Goal: Information Seeking & Learning: Learn about a topic

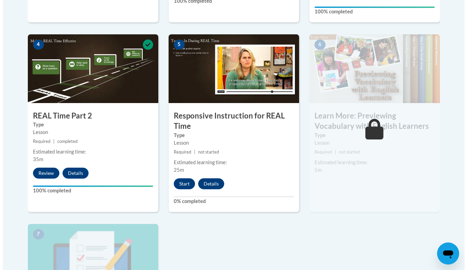
scroll to position [375, 0]
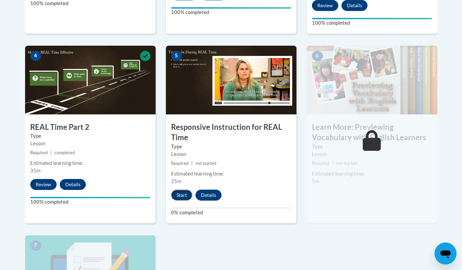
click at [176, 192] on button "Start" at bounding box center [181, 195] width 21 height 11
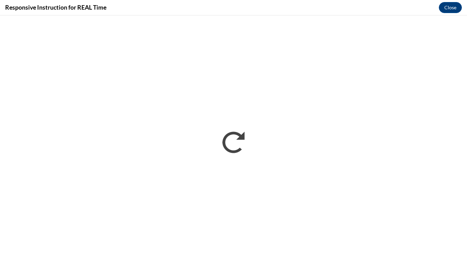
scroll to position [0, 0]
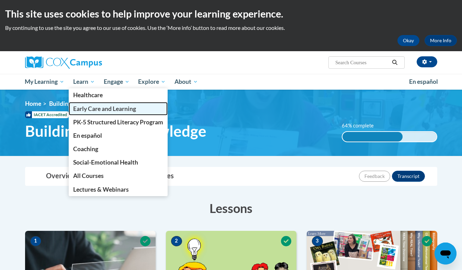
click at [92, 105] on span "Early Care and Learning" at bounding box center [104, 108] width 63 height 7
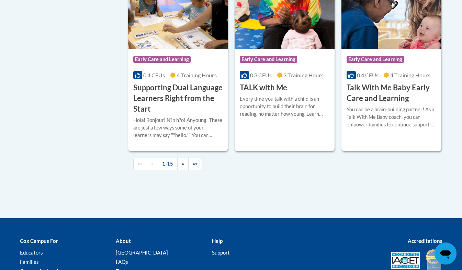
scroll to position [961, 0]
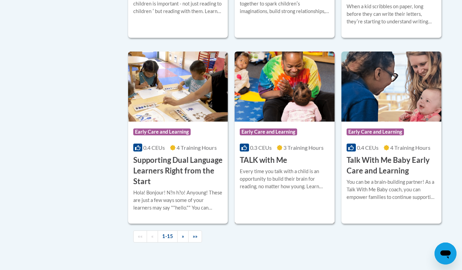
click at [283, 176] on div "More Info Enroll Every time you talk with a child is an opportunity to build th…" at bounding box center [285, 183] width 100 height 35
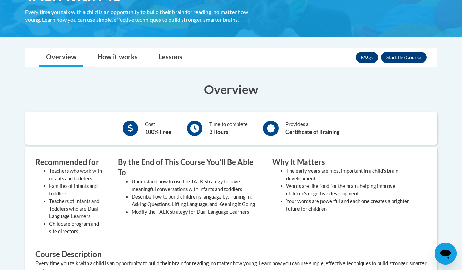
scroll to position [133, 0]
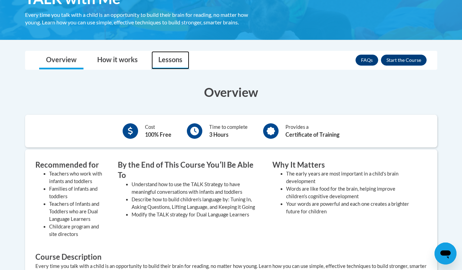
click at [174, 54] on link "Lessons" at bounding box center [170, 60] width 38 height 18
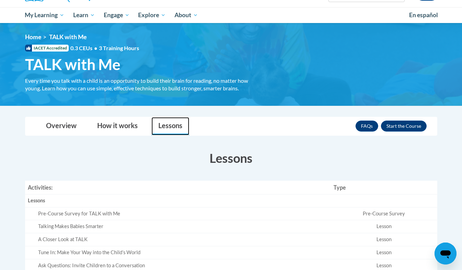
scroll to position [66, 0]
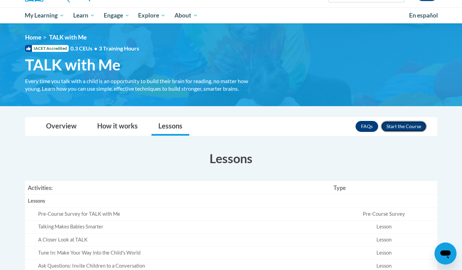
click at [393, 127] on button "Enroll" at bounding box center [404, 126] width 46 height 11
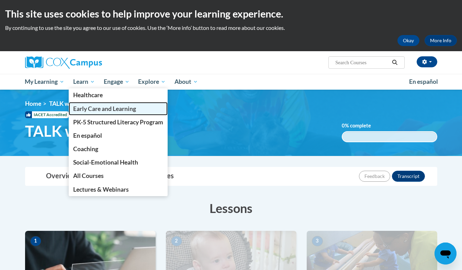
click at [92, 114] on link "Early Care and Learning" at bounding box center [118, 108] width 99 height 13
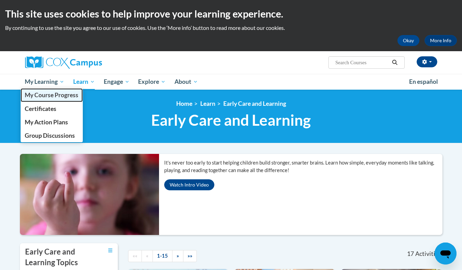
click at [49, 91] on link "My Course Progress" at bounding box center [52, 94] width 63 height 13
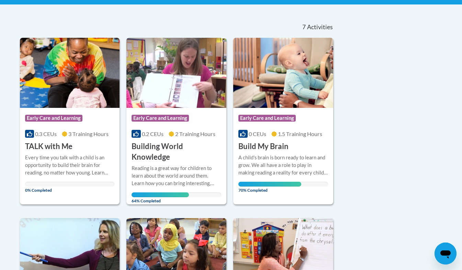
scroll to position [138, 0]
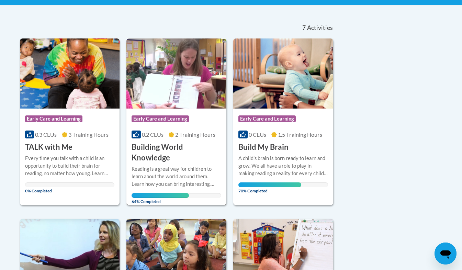
click at [196, 161] on h3 "Building World Knowledge" at bounding box center [177, 152] width 90 height 21
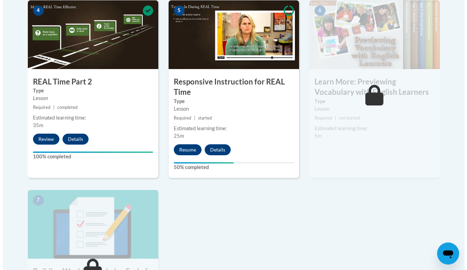
scroll to position [418, 0]
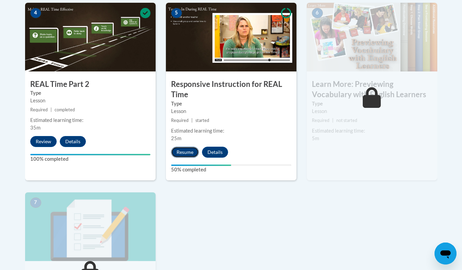
click at [183, 147] on button "Resume" at bounding box center [185, 152] width 28 height 11
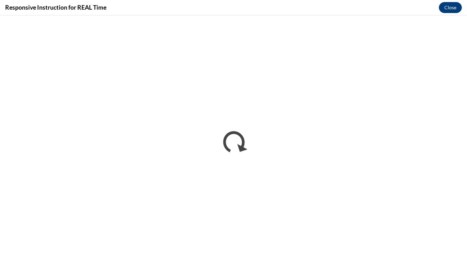
scroll to position [0, 0]
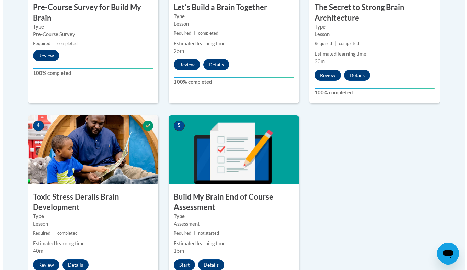
scroll to position [342, 0]
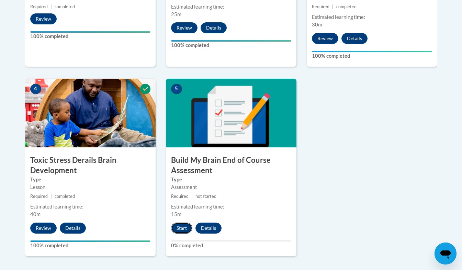
click at [181, 226] on button "Start" at bounding box center [181, 228] width 21 height 11
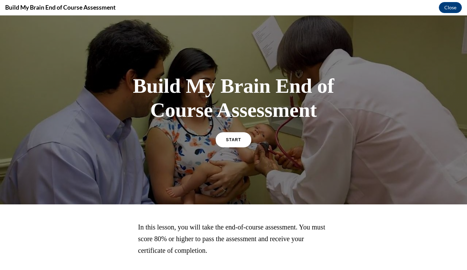
scroll to position [0, 0]
click at [228, 139] on span "START" at bounding box center [234, 139] width 16 height 5
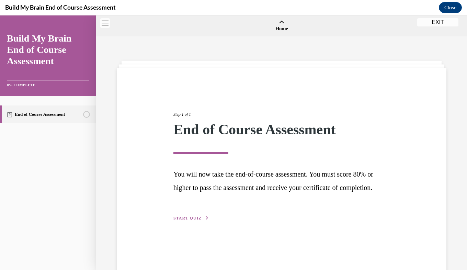
scroll to position [21, 0]
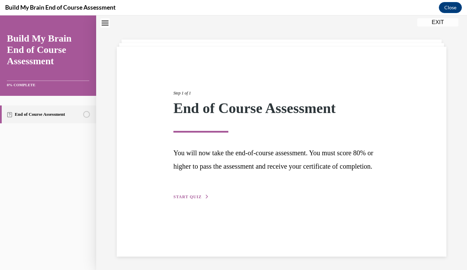
click at [195, 199] on span "START QUIZ" at bounding box center [187, 196] width 28 height 5
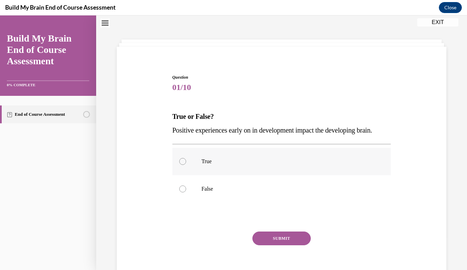
click at [198, 171] on label "True" at bounding box center [281, 161] width 219 height 27
click at [186, 165] on input "True" at bounding box center [182, 161] width 7 height 7
radio input "true"
click at [264, 245] on button "SUBMIT" at bounding box center [281, 239] width 58 height 14
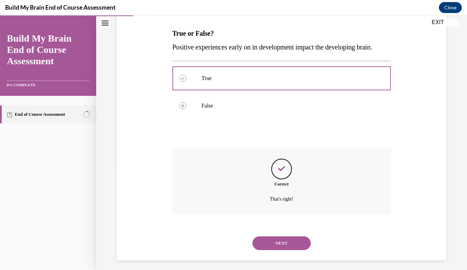
scroll to position [122, 0]
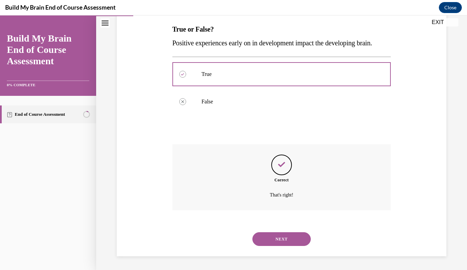
click at [267, 243] on button "NEXT" at bounding box center [281, 239] width 58 height 14
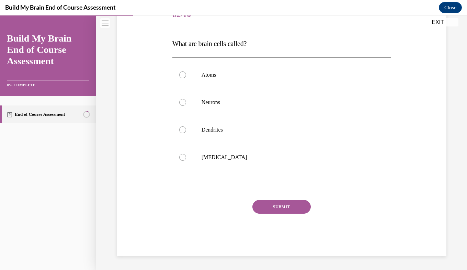
scroll to position [76, 0]
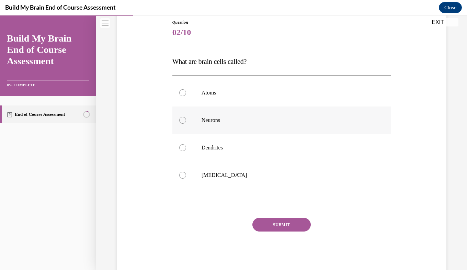
click at [200, 125] on label "Neurons" at bounding box center [281, 119] width 219 height 27
click at [186, 124] on input "Neurons" at bounding box center [182, 120] width 7 height 7
radio input "true"
click at [286, 222] on button "SUBMIT" at bounding box center [281, 225] width 58 height 14
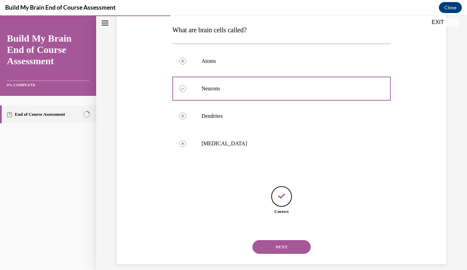
scroll to position [116, 0]
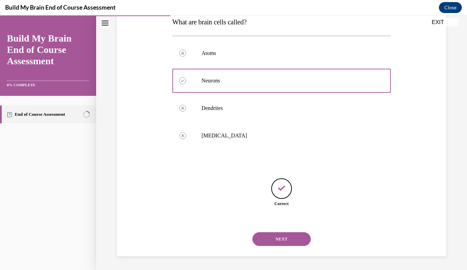
click at [277, 234] on button "NEXT" at bounding box center [281, 239] width 58 height 14
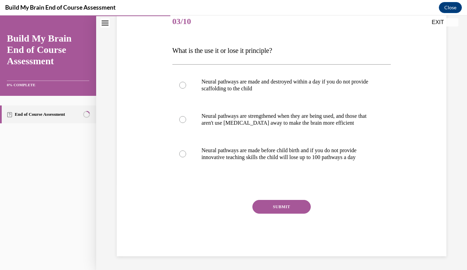
scroll to position [76, 0]
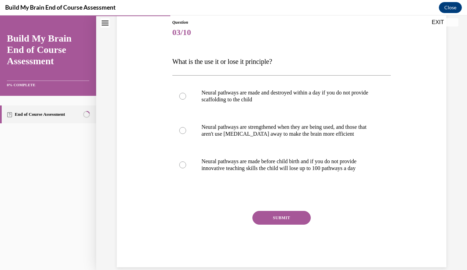
click at [232, 262] on div "NEXT" at bounding box center [281, 267] width 219 height 14
click at [251, 136] on p "Neural pathways are strengthened when they are being used, and those that aren'…" at bounding box center [288, 131] width 172 height 14
click at [186, 134] on input "Neural pathways are strengthened when they are being used, and those that aren'…" at bounding box center [182, 130] width 7 height 7
radio input "true"
click at [267, 218] on button "SUBMIT" at bounding box center [281, 218] width 58 height 14
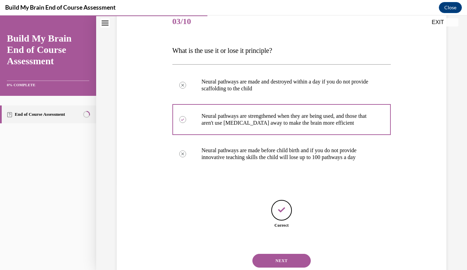
scroll to position [109, 0]
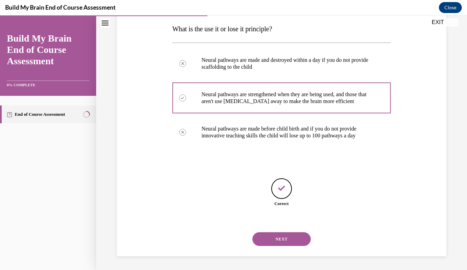
click at [276, 242] on button "NEXT" at bounding box center [281, 239] width 58 height 14
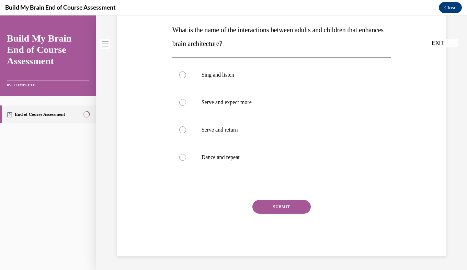
scroll to position [0, 0]
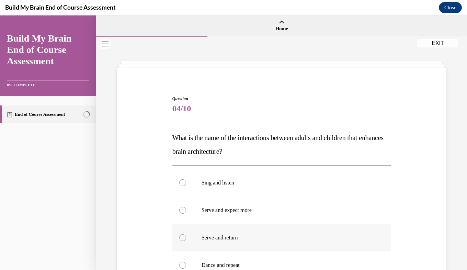
click at [214, 239] on p "Serve and return" at bounding box center [288, 237] width 172 height 7
click at [186, 239] on input "Serve and return" at bounding box center [182, 237] width 7 height 7
radio input "true"
click at [430, 191] on div "Question 04/10 What is the name of the interactions between adults and children…" at bounding box center [281, 219] width 333 height 289
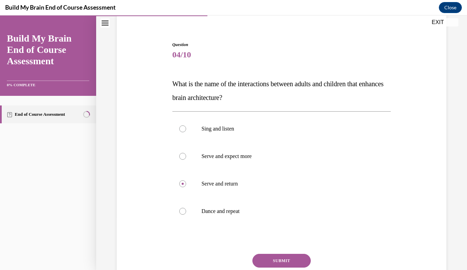
scroll to position [55, 0]
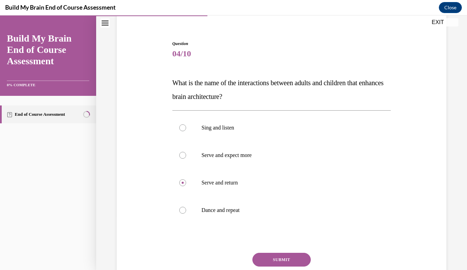
click at [296, 257] on button "SUBMIT" at bounding box center [281, 260] width 58 height 14
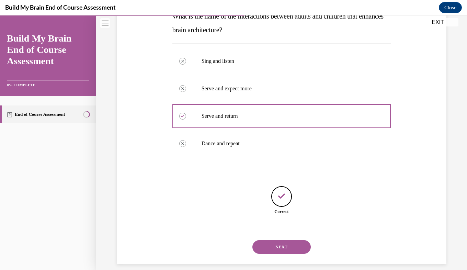
scroll to position [129, 0]
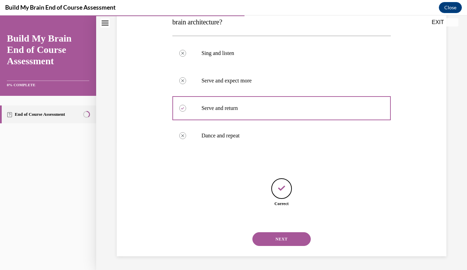
click at [280, 234] on button "NEXT" at bounding box center [281, 239] width 58 height 14
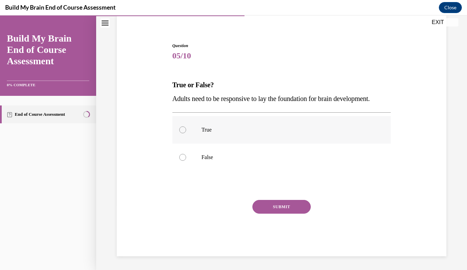
click at [193, 135] on label "True" at bounding box center [281, 129] width 219 height 27
click at [186, 133] on input "True" at bounding box center [182, 129] width 7 height 7
radio input "true"
click at [269, 203] on button "SUBMIT" at bounding box center [281, 207] width 58 height 14
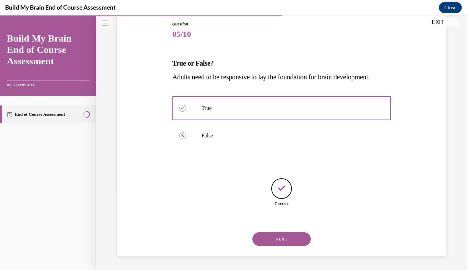
scroll to position [88, 0]
click at [271, 238] on button "NEXT" at bounding box center [281, 239] width 58 height 14
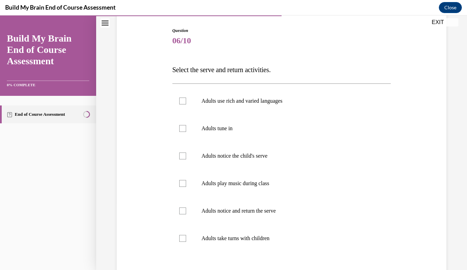
scroll to position [70, 0]
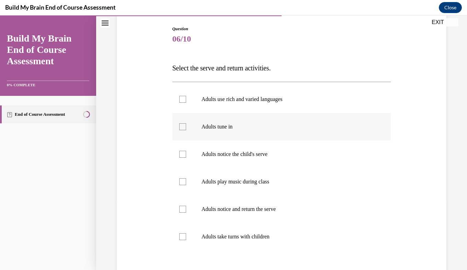
click at [197, 131] on label "Adults tune in" at bounding box center [281, 126] width 219 height 27
click at [186, 130] on input "Adults tune in" at bounding box center [182, 126] width 7 height 7
checkbox input "true"
click at [193, 154] on label "Adults notice the child's serve" at bounding box center [281, 153] width 219 height 27
click at [186, 154] on input "Adults notice the child's serve" at bounding box center [182, 154] width 7 height 7
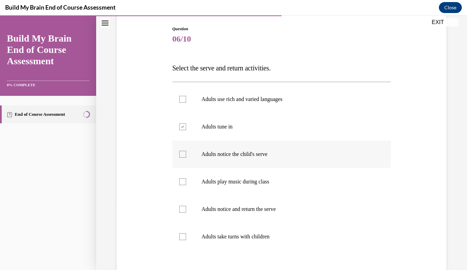
checkbox input "true"
click at [208, 209] on p "Adults notice and return the serve" at bounding box center [288, 209] width 172 height 7
click at [186, 209] on input "Adults notice and return the serve" at bounding box center [182, 209] width 7 height 7
checkbox input "true"
click at [210, 235] on p "Adults take turns with children" at bounding box center [288, 236] width 172 height 7
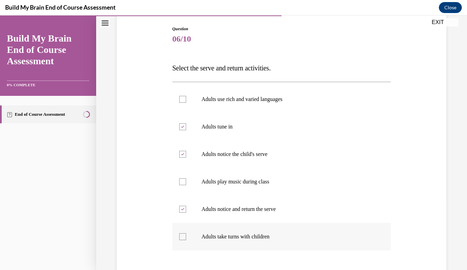
click at [186, 235] on input "Adults take turns with children" at bounding box center [182, 236] width 7 height 7
checkbox input "true"
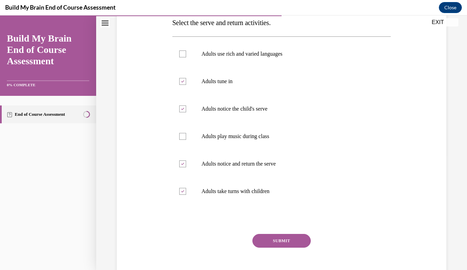
scroll to position [133, 0]
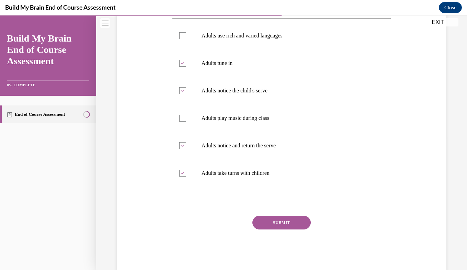
drag, startPoint x: 275, startPoint y: 227, endPoint x: 263, endPoint y: 220, distance: 13.8
click at [263, 220] on button "SUBMIT" at bounding box center [281, 223] width 58 height 14
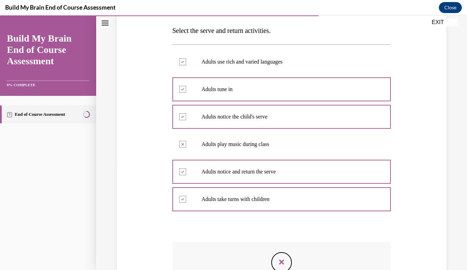
scroll to position [205, 0]
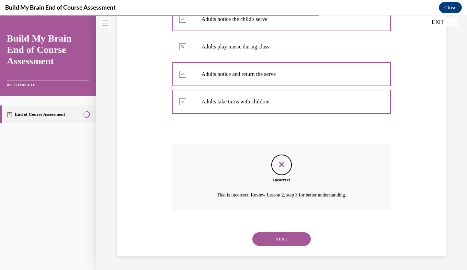
click at [271, 233] on button "NEXT" at bounding box center [281, 239] width 58 height 14
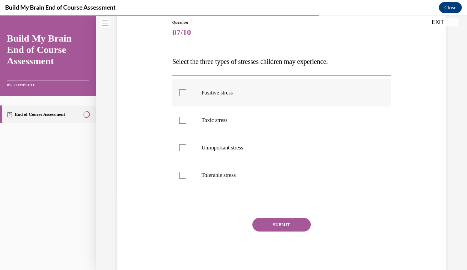
click at [189, 96] on label "Positive stress" at bounding box center [281, 92] width 219 height 27
click at [186, 96] on input "Positive stress" at bounding box center [182, 92] width 7 height 7
checkbox input "true"
click at [209, 170] on label "Tolerable stress" at bounding box center [281, 174] width 219 height 27
click at [186, 172] on input "Tolerable stress" at bounding box center [182, 175] width 7 height 7
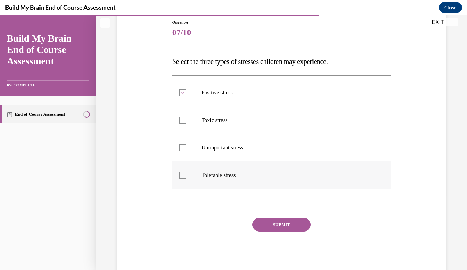
checkbox input "true"
click at [217, 123] on p "Toxic stress" at bounding box center [288, 120] width 172 height 7
click at [186, 123] on input "Toxic stress" at bounding box center [182, 120] width 7 height 7
checkbox input "true"
click at [263, 216] on div "Question 07/10 Select the three types of stresses children may experience. Posi…" at bounding box center [281, 146] width 219 height 255
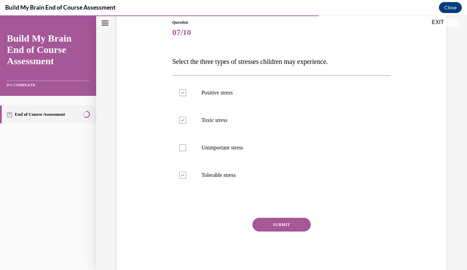
click at [262, 224] on button "SUBMIT" at bounding box center [281, 225] width 58 height 14
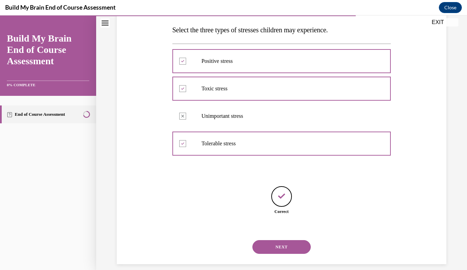
scroll to position [116, 0]
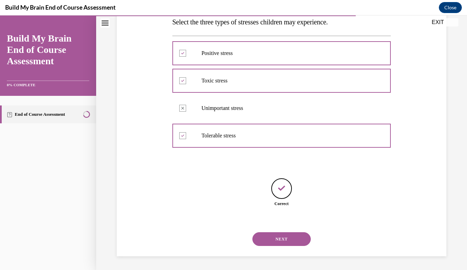
click at [292, 240] on button "NEXT" at bounding box center [281, 239] width 58 height 14
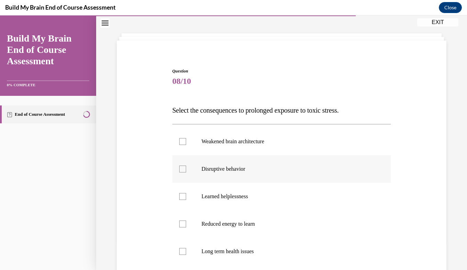
scroll to position [41, 0]
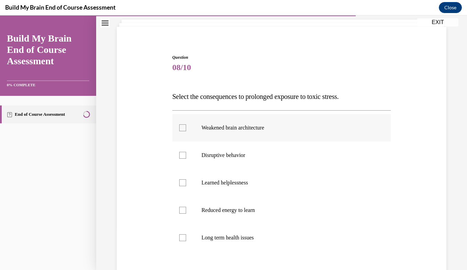
click at [245, 130] on p "Weakened brain architecture" at bounding box center [288, 127] width 172 height 7
click at [186, 130] on input "Weakened brain architecture" at bounding box center [182, 127] width 7 height 7
checkbox input "true"
click at [240, 158] on p "Disruptive behavior" at bounding box center [288, 155] width 172 height 7
click at [186, 158] on input "Disruptive behavior" at bounding box center [182, 155] width 7 height 7
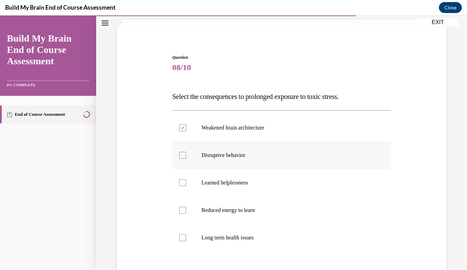
checkbox input "true"
click at [244, 185] on p "Learned helplessness" at bounding box center [288, 182] width 172 height 7
click at [186, 185] on input "Learned helplessness" at bounding box center [182, 182] width 7 height 7
checkbox input "true"
click at [244, 213] on p "Reduced energy to learn" at bounding box center [288, 210] width 172 height 7
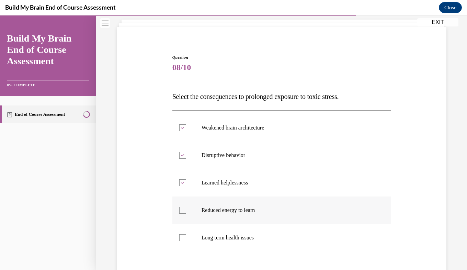
click at [186, 213] on input "Reduced energy to learn" at bounding box center [182, 210] width 7 height 7
checkbox input "true"
click at [243, 231] on label "Long term health issues" at bounding box center [281, 237] width 219 height 27
click at [186, 234] on input "Long term health issues" at bounding box center [182, 237] width 7 height 7
checkbox input "true"
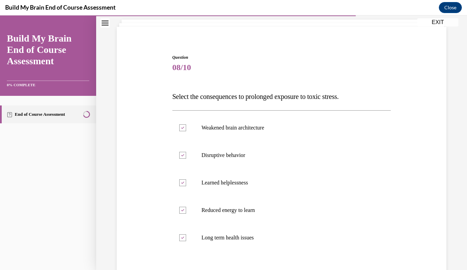
click at [454, 207] on div "Question 08/10 Select the consequences to prolonged exposure to toxic stress. W…" at bounding box center [281, 173] width 371 height 354
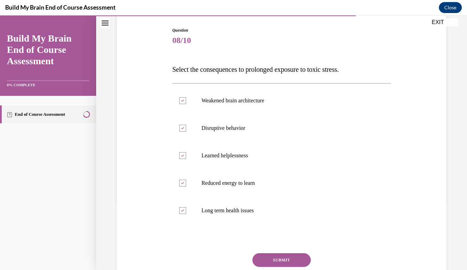
scroll to position [69, 0]
drag, startPoint x: 280, startPoint y: 260, endPoint x: 257, endPoint y: 258, distance: 22.5
click at [257, 258] on button "SUBMIT" at bounding box center [281, 260] width 58 height 14
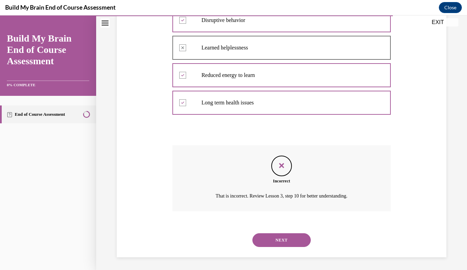
scroll to position [177, 0]
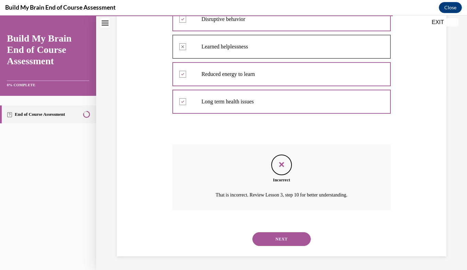
drag, startPoint x: 294, startPoint y: 235, endPoint x: 271, endPoint y: 245, distance: 25.4
click at [271, 245] on button "NEXT" at bounding box center [281, 239] width 58 height 14
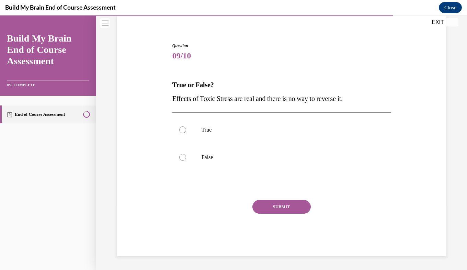
scroll to position [53, 0]
drag, startPoint x: 207, startPoint y: 159, endPoint x: 179, endPoint y: 160, distance: 27.5
drag, startPoint x: 179, startPoint y: 160, endPoint x: 181, endPoint y: 177, distance: 17.6
click at [181, 177] on div "Question 09/10 True or False? Effects of Toxic Stress are real and there is no …" at bounding box center [281, 150] width 219 height 214
click at [182, 160] on div at bounding box center [182, 157] width 7 height 7
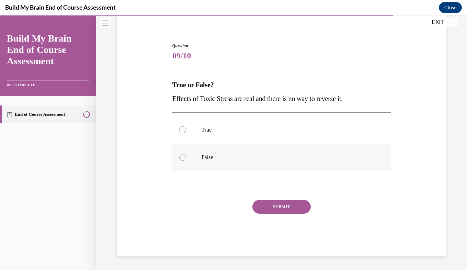
click at [182, 160] on input "False" at bounding box center [182, 157] width 7 height 7
radio input "true"
click at [263, 207] on button "SUBMIT" at bounding box center [281, 207] width 58 height 14
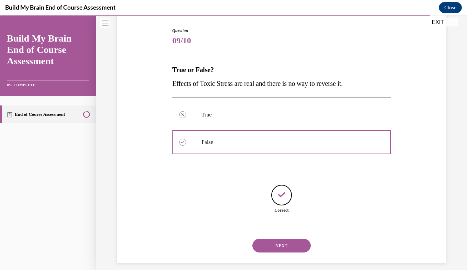
scroll to position [75, 0]
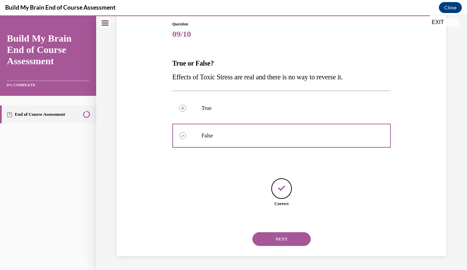
drag, startPoint x: 271, startPoint y: 238, endPoint x: 264, endPoint y: 245, distance: 9.5
click at [264, 245] on button "NEXT" at bounding box center [281, 239] width 58 height 14
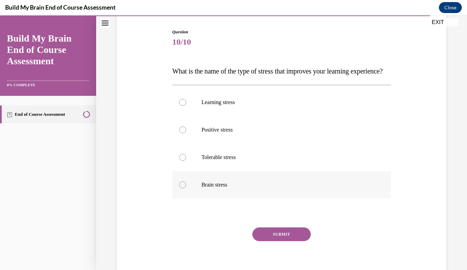
scroll to position [67, 0]
drag, startPoint x: 179, startPoint y: 145, endPoint x: 179, endPoint y: 140, distance: 5.2
click at [179, 140] on label "Positive stress" at bounding box center [281, 128] width 219 height 27
click at [179, 133] on input "Positive stress" at bounding box center [182, 129] width 7 height 7
radio input "true"
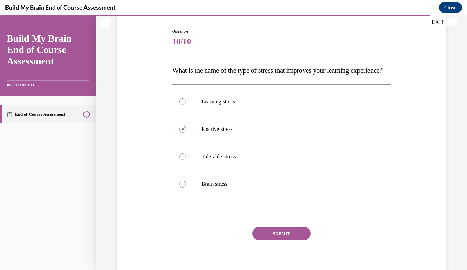
click at [288, 240] on button "SUBMIT" at bounding box center [281, 234] width 58 height 14
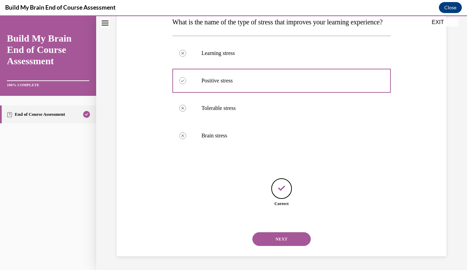
scroll to position [129, 0]
drag, startPoint x: 288, startPoint y: 245, endPoint x: 268, endPoint y: 244, distance: 20.3
click at [268, 244] on button "NEXT" at bounding box center [281, 239] width 58 height 14
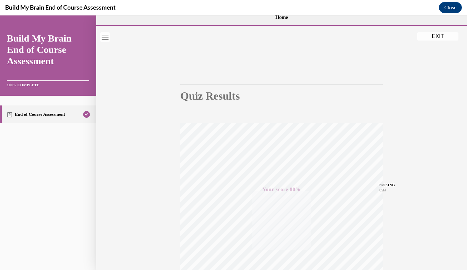
scroll to position [0, 0]
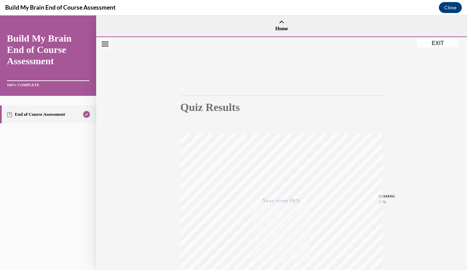
click at [437, 42] on button "EXIT" at bounding box center [437, 43] width 41 height 8
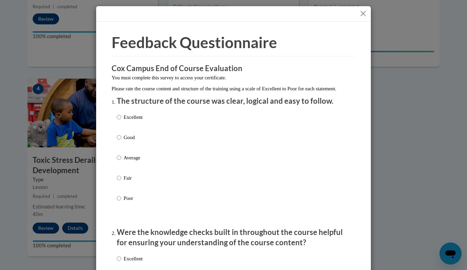
click at [134, 121] on p "Excellent" at bounding box center [133, 117] width 19 height 8
click at [121, 121] on input "Excellent" at bounding box center [119, 117] width 4 height 8
radio input "true"
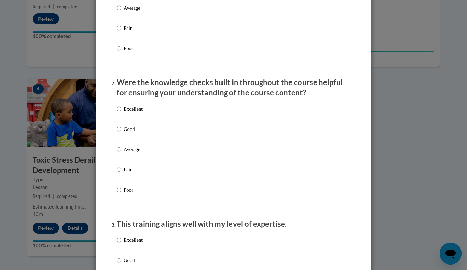
scroll to position [150, 0]
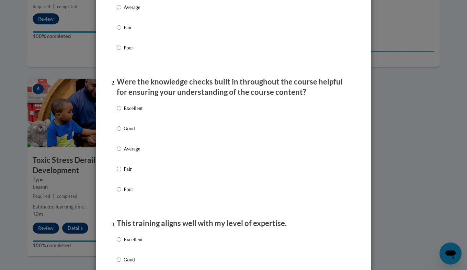
click at [136, 120] on label "Excellent" at bounding box center [130, 113] width 26 height 19
click at [121, 112] on input "Excellent" at bounding box center [119, 108] width 4 height 8
radio input "true"
click at [134, 243] on p "Excellent" at bounding box center [133, 240] width 19 height 8
click at [121, 243] on input "Excellent" at bounding box center [119, 240] width 4 height 8
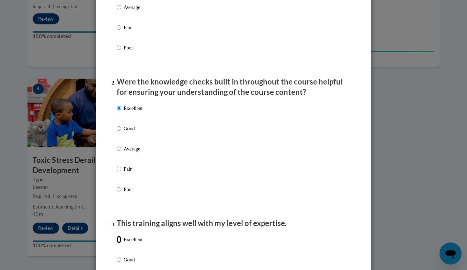
radio input "true"
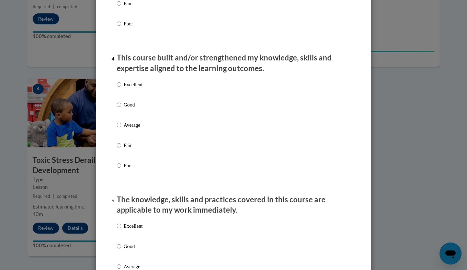
scroll to position [457, 0]
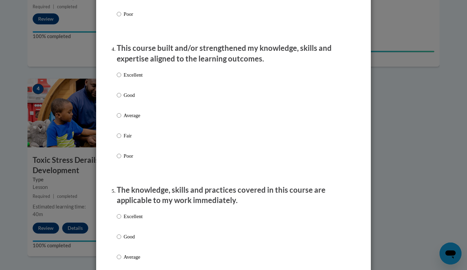
click at [136, 79] on p "Excellent" at bounding box center [133, 75] width 19 height 8
click at [121, 79] on input "Excellent" at bounding box center [119, 75] width 4 height 8
radio input "true"
click at [125, 220] on p "Excellent" at bounding box center [133, 217] width 19 height 8
click at [121, 220] on input "Excellent" at bounding box center [119, 217] width 4 height 8
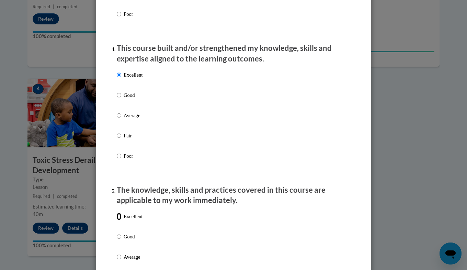
radio input "true"
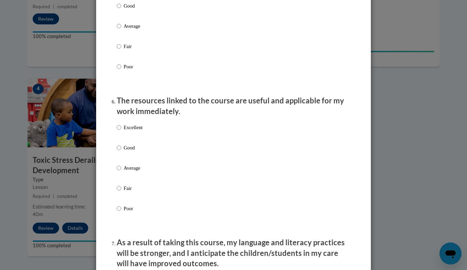
scroll to position [691, 0]
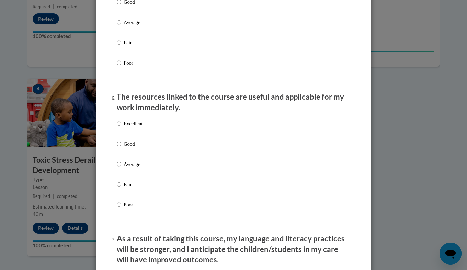
click at [135, 127] on p "Excellent" at bounding box center [133, 124] width 19 height 8
click at [121, 127] on input "Excellent" at bounding box center [119, 124] width 4 height 8
radio input "true"
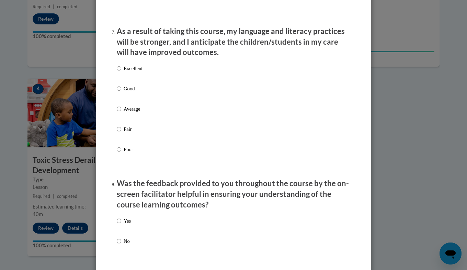
scroll to position [916, 0]
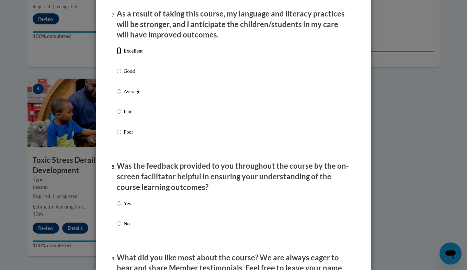
click at [117, 55] on input "Excellent" at bounding box center [119, 51] width 4 height 8
radio input "true"
click at [120, 210] on label "Yes" at bounding box center [124, 209] width 14 height 19
click at [120, 207] on input "Yes" at bounding box center [119, 204] width 4 height 8
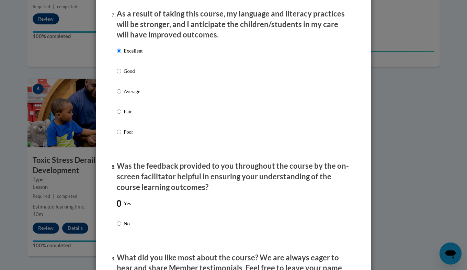
radio input "true"
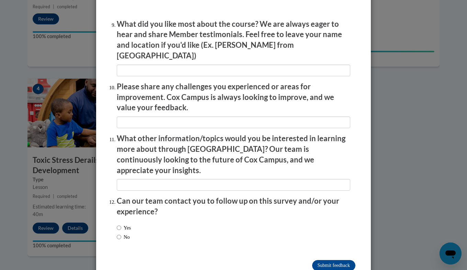
scroll to position [1154, 0]
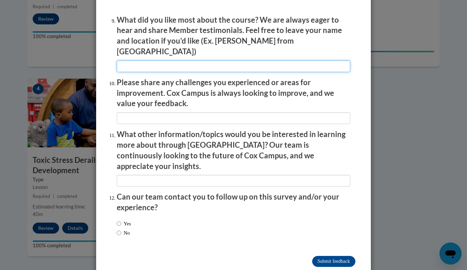
click at [185, 65] on input "textbox" at bounding box center [234, 66] width 234 height 12
type input "T"
type input "W"
type input "I like Toxic Stress"
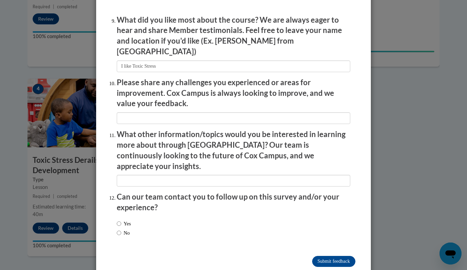
click at [160, 107] on li "Please share any challenges you experienced or areas for improvement. Cox Campu…" at bounding box center [234, 100] width 234 height 47
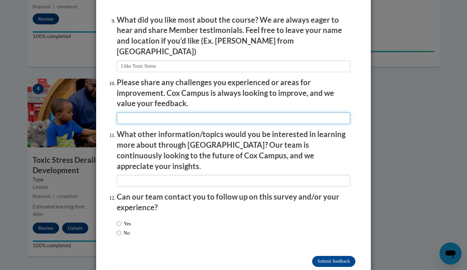
click at [161, 117] on input "textbox" at bounding box center [234, 118] width 234 height 12
type input "I like everything"
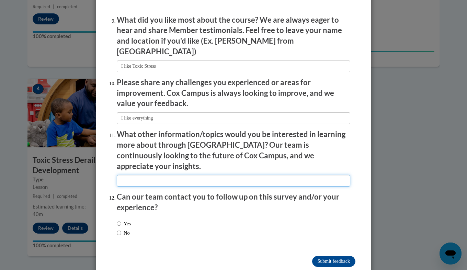
click at [158, 175] on input "textbox" at bounding box center [234, 181] width 234 height 12
type input "Everything"
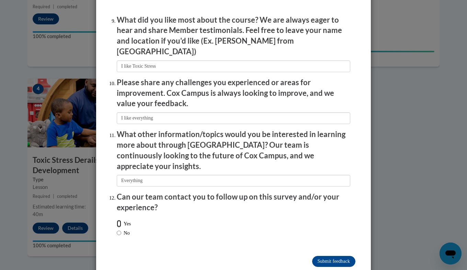
click at [117, 220] on input "Yes" at bounding box center [119, 224] width 4 height 8
radio input "true"
drag, startPoint x: 314, startPoint y: 241, endPoint x: 311, endPoint y: 245, distance: 4.9
click at [312, 256] on input "Submit feedback" at bounding box center [333, 261] width 43 height 11
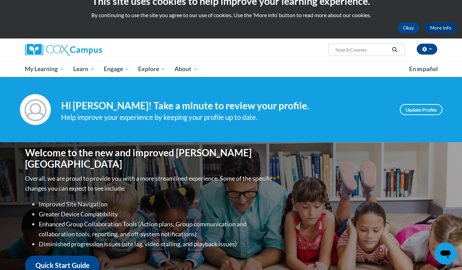
scroll to position [4, 0]
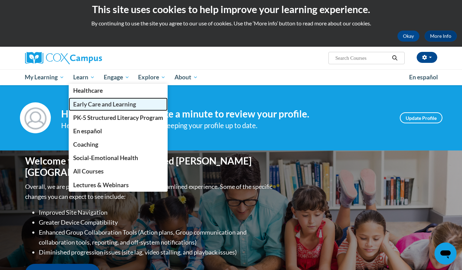
click at [92, 101] on span "Early Care and Learning" at bounding box center [104, 104] width 63 height 7
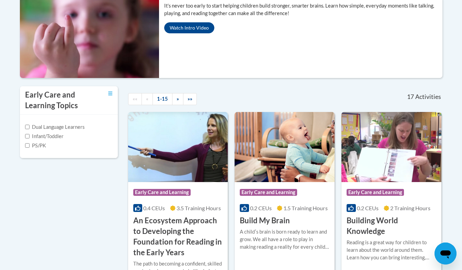
scroll to position [121, 0]
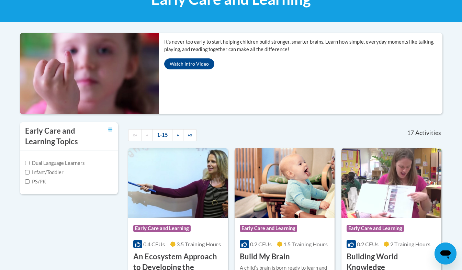
click at [256, 163] on img at bounding box center [285, 183] width 100 height 70
click at [178, 136] on span "»" at bounding box center [178, 135] width 2 height 6
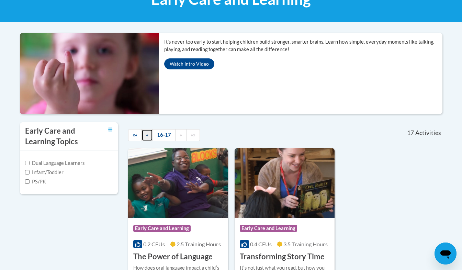
click at [146, 132] on span "«" at bounding box center [147, 135] width 2 height 6
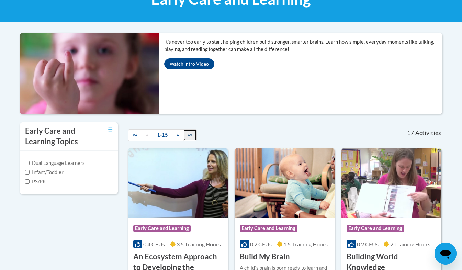
click at [191, 134] on span "»»" at bounding box center [190, 135] width 5 height 6
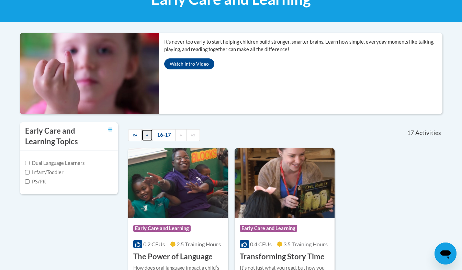
click at [147, 132] on link "«" at bounding box center [147, 135] width 11 height 12
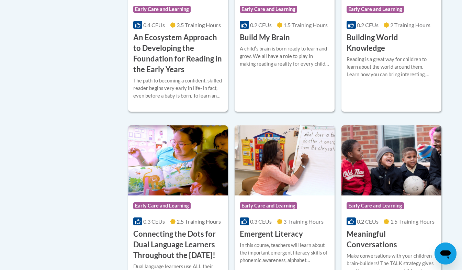
scroll to position [357, 0]
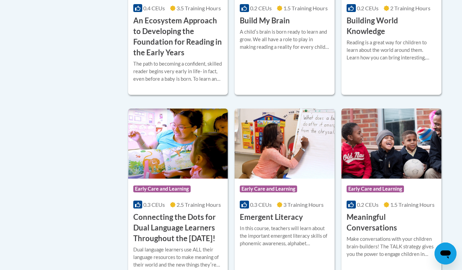
click at [395, 235] on div "Make conversations with your children brain-builders! The TALK strategy gives y…" at bounding box center [392, 246] width 90 height 23
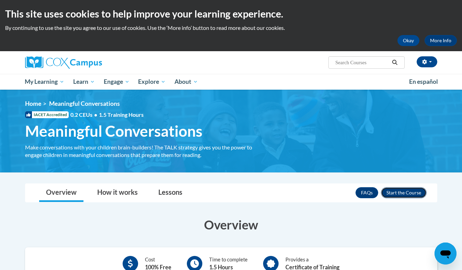
click at [403, 194] on button "Enroll" at bounding box center [404, 192] width 46 height 11
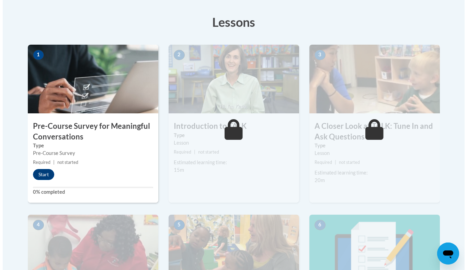
scroll to position [184, 0]
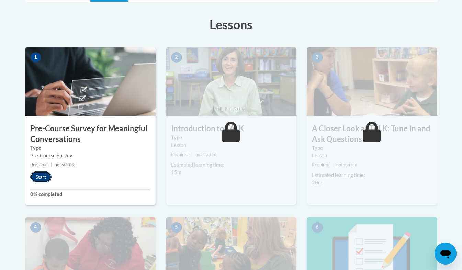
click at [42, 178] on button "Start" at bounding box center [40, 176] width 21 height 11
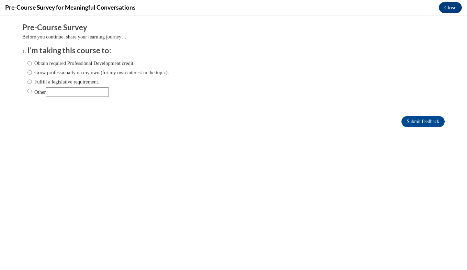
scroll to position [0, 0]
click at [56, 66] on label "Obtain required Professional Development credit." at bounding box center [80, 63] width 107 height 8
click at [32, 66] on input "Obtain required Professional Development credit." at bounding box center [29, 63] width 4 height 8
radio input "true"
click at [402, 125] on input "Submit feedback" at bounding box center [423, 121] width 43 height 11
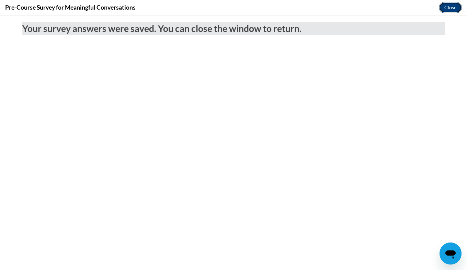
click at [445, 9] on button "Close" at bounding box center [450, 7] width 23 height 11
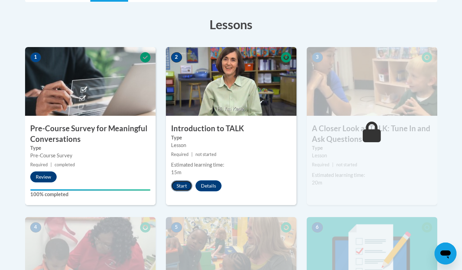
click at [178, 183] on button "Start" at bounding box center [181, 185] width 21 height 11
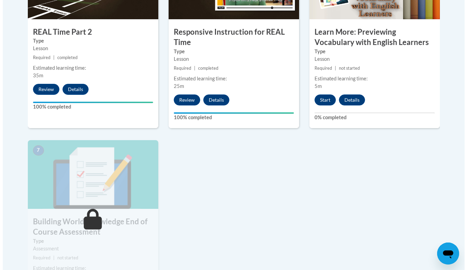
scroll to position [413, 0]
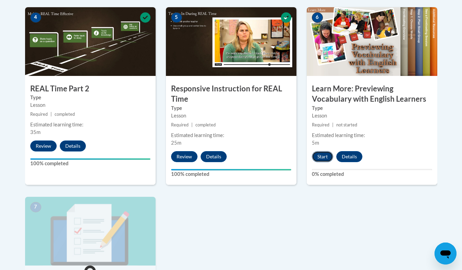
click at [327, 153] on button "Start" at bounding box center [322, 156] width 21 height 11
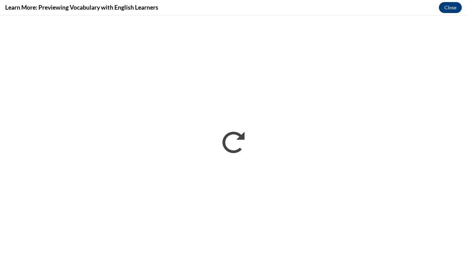
scroll to position [0, 0]
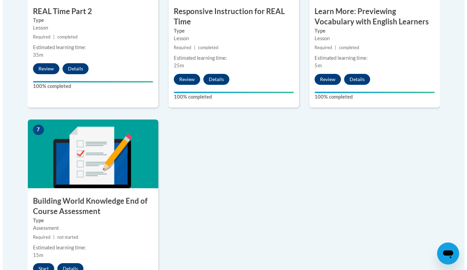
scroll to position [495, 0]
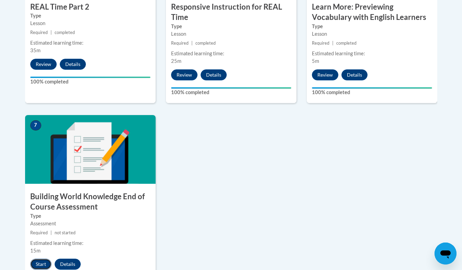
click at [40, 264] on button "Start" at bounding box center [40, 264] width 21 height 11
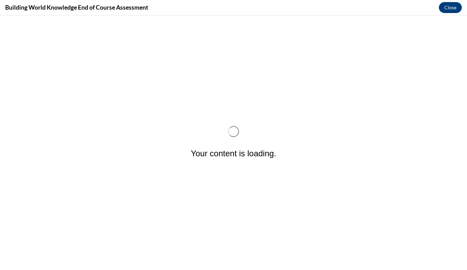
scroll to position [0, 0]
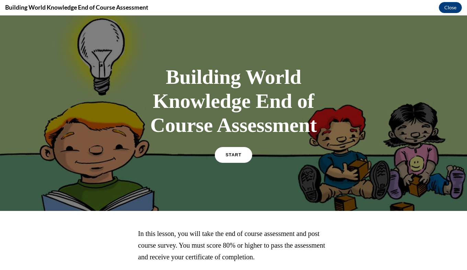
click at [230, 154] on span "START" at bounding box center [234, 155] width 16 height 5
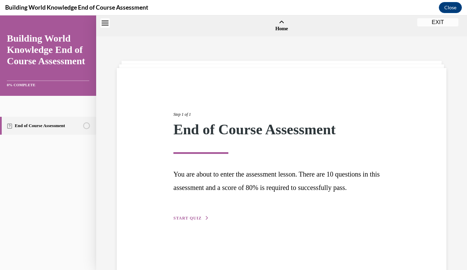
scroll to position [21, 0]
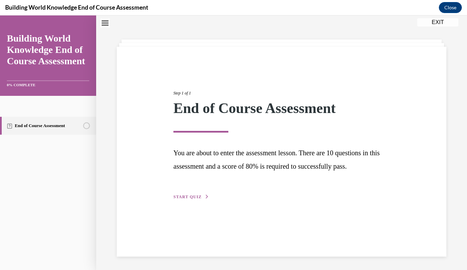
click at [193, 195] on span "START QUIZ" at bounding box center [187, 196] width 28 height 5
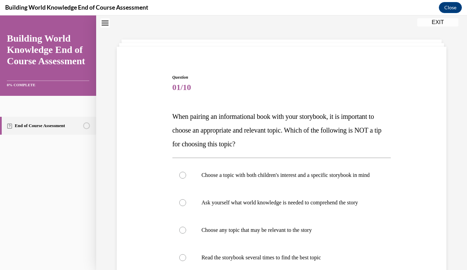
click at [403, 99] on div "Question 01/10 When pairing an informational book with your storybook, it is im…" at bounding box center [281, 233] width 333 height 358
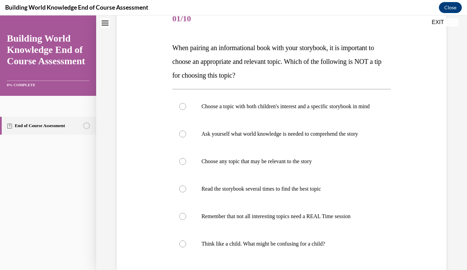
scroll to position [104, 0]
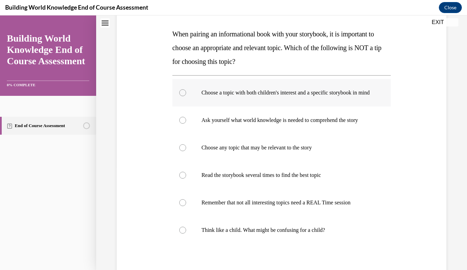
click at [327, 91] on p "Choose a topic with both children's interest and a specific storybook in mind" at bounding box center [288, 92] width 172 height 7
click at [186, 91] on input "Choose a topic with both children's interest and a specific storybook in mind" at bounding box center [182, 92] width 7 height 7
radio input "true"
click at [314, 124] on p "Ask yourself what world knowledge is needed to comprehend the story" at bounding box center [288, 120] width 172 height 7
click at [186, 124] on input "Ask yourself what world knowledge is needed to comprehend the story" at bounding box center [182, 120] width 7 height 7
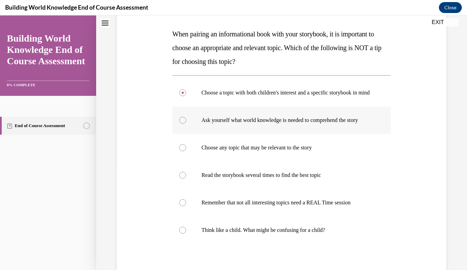
radio input "true"
click at [269, 161] on label "Choose any topic that may be relevant to the story" at bounding box center [281, 147] width 219 height 27
click at [186, 151] on input "Choose any topic that may be relevant to the story" at bounding box center [182, 147] width 7 height 7
radio input "true"
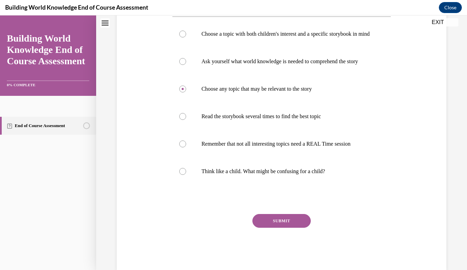
scroll to position [190, 0]
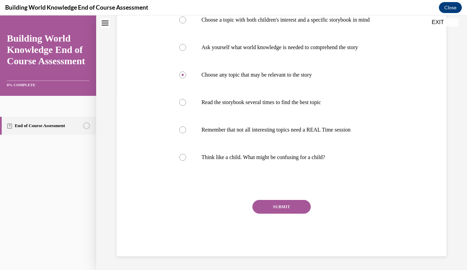
click at [291, 210] on button "SUBMIT" at bounding box center [281, 207] width 58 height 14
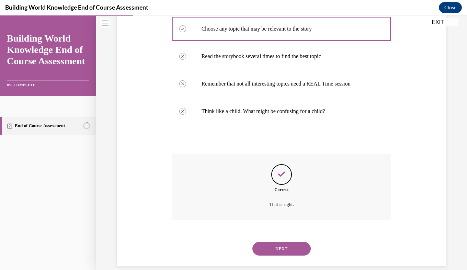
scroll to position [246, 0]
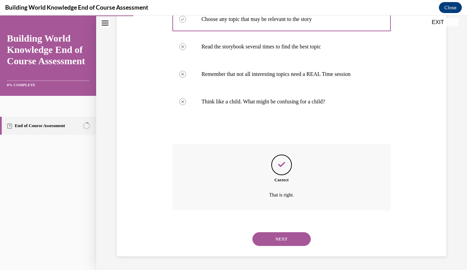
click at [276, 240] on button "NEXT" at bounding box center [281, 239] width 58 height 14
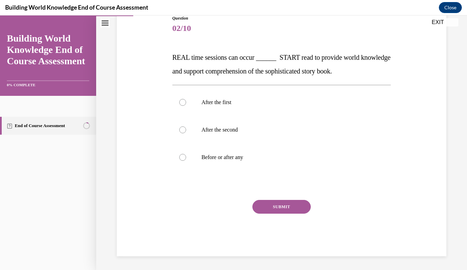
scroll to position [76, 0]
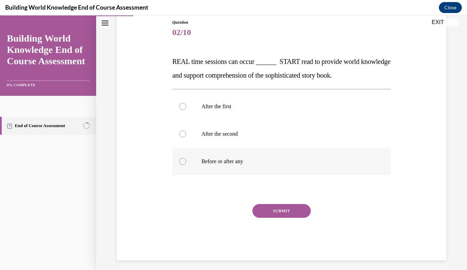
click at [178, 171] on label "Before or after any" at bounding box center [281, 161] width 219 height 27
click at [179, 165] on input "Before or after any" at bounding box center [182, 161] width 7 height 7
radio input "true"
click at [271, 209] on button "SUBMIT" at bounding box center [281, 211] width 58 height 14
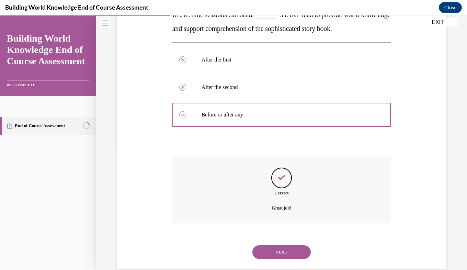
scroll to position [136, 0]
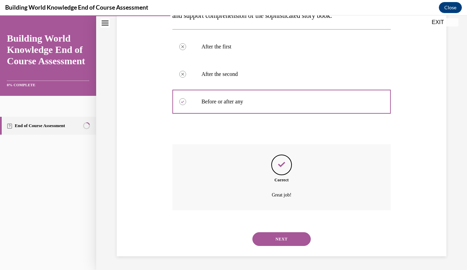
click at [266, 238] on button "NEXT" at bounding box center [281, 239] width 58 height 14
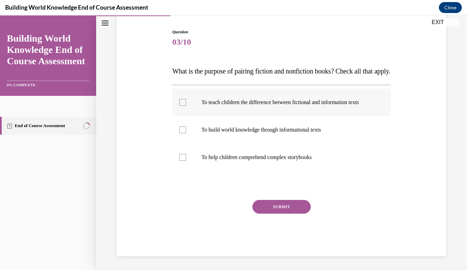
click at [216, 116] on label "To teach children the difference between fictional and information texts" at bounding box center [281, 102] width 219 height 27
click at [186, 106] on input "To teach children the difference between fictional and information texts" at bounding box center [182, 102] width 7 height 7
checkbox input "true"
click at [226, 144] on label "To build world knowledge through informational texts" at bounding box center [281, 129] width 219 height 27
click at [186, 133] on input "To build world knowledge through informational texts" at bounding box center [182, 129] width 7 height 7
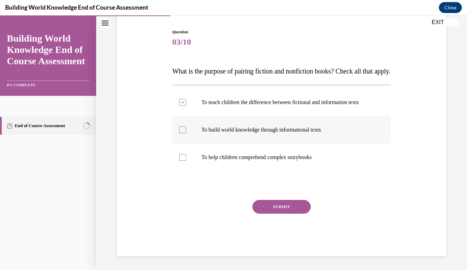
checkbox input "true"
click at [263, 214] on button "SUBMIT" at bounding box center [281, 207] width 58 height 14
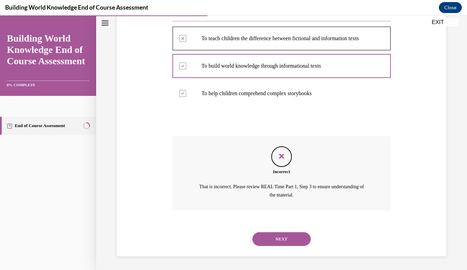
scroll to position [151, 0]
click at [272, 241] on button "NEXT" at bounding box center [281, 239] width 58 height 14
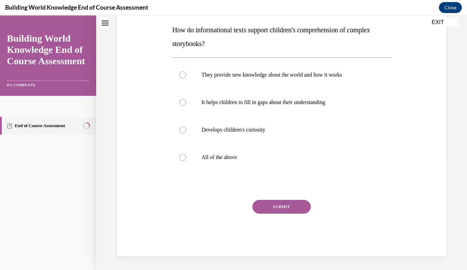
scroll to position [0, 0]
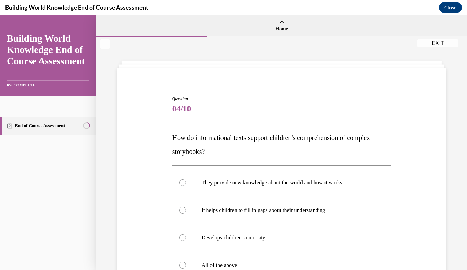
click at [225, 131] on p "How do informational texts support children's comprehension of complex storyboo…" at bounding box center [281, 144] width 219 height 27
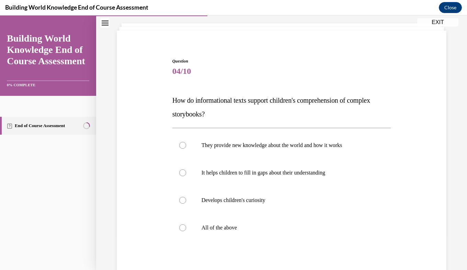
scroll to position [41, 0]
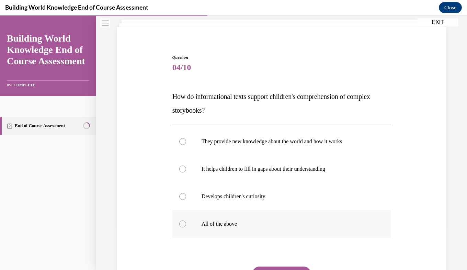
click at [248, 231] on label "All of the above" at bounding box center [281, 223] width 219 height 27
click at [186, 227] on input "All of the above" at bounding box center [182, 224] width 7 height 7
radio input "true"
click at [274, 268] on button "SUBMIT" at bounding box center [281, 274] width 58 height 14
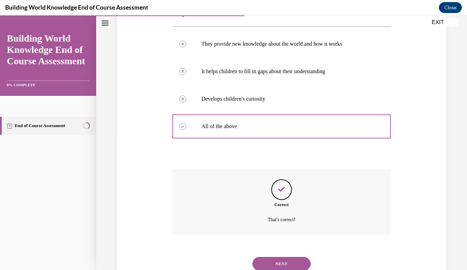
scroll to position [164, 0]
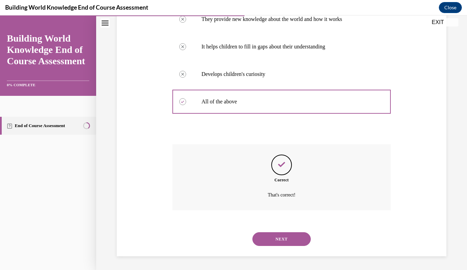
click at [280, 240] on button "NEXT" at bounding box center [281, 239] width 58 height 14
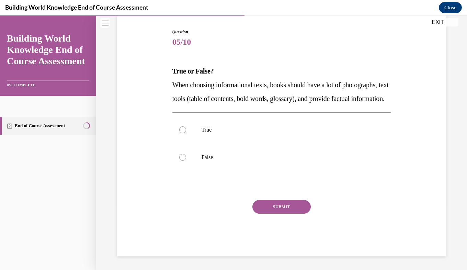
scroll to position [76, 0]
click at [181, 133] on div at bounding box center [182, 129] width 7 height 7
click at [181, 133] on input "True" at bounding box center [182, 129] width 7 height 7
radio input "true"
click at [261, 205] on button "SUBMIT" at bounding box center [281, 207] width 58 height 14
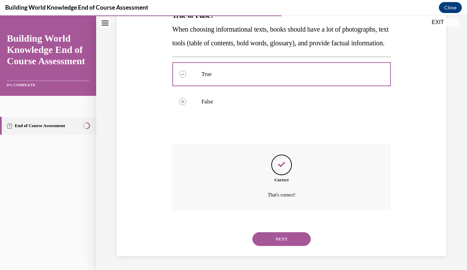
scroll to position [136, 0]
click at [273, 240] on button "NEXT" at bounding box center [281, 239] width 58 height 14
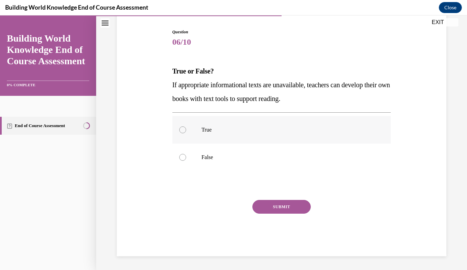
click at [181, 127] on div at bounding box center [182, 129] width 7 height 7
click at [181, 127] on input "True" at bounding box center [182, 129] width 7 height 7
radio input "true"
click at [273, 204] on button "SUBMIT" at bounding box center [281, 207] width 58 height 14
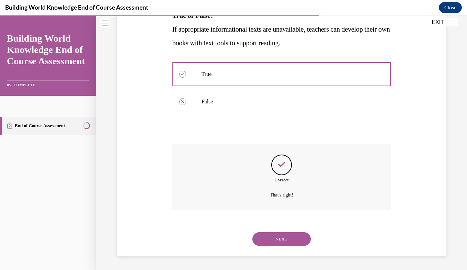
click at [289, 245] on button "NEXT" at bounding box center [281, 239] width 58 height 14
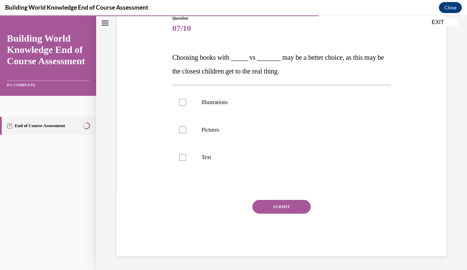
scroll to position [76, 0]
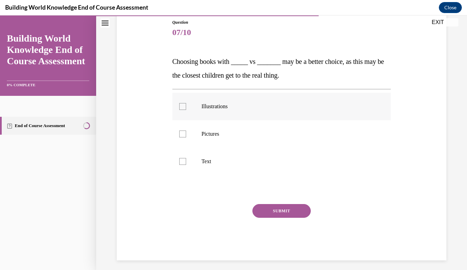
click at [199, 112] on label "Illustrations" at bounding box center [281, 106] width 219 height 27
click at [186, 110] on input "Illustrations" at bounding box center [182, 106] width 7 height 7
checkbox input "true"
click at [193, 136] on label "Pictures" at bounding box center [281, 133] width 219 height 27
click at [186, 136] on input "Pictures" at bounding box center [182, 134] width 7 height 7
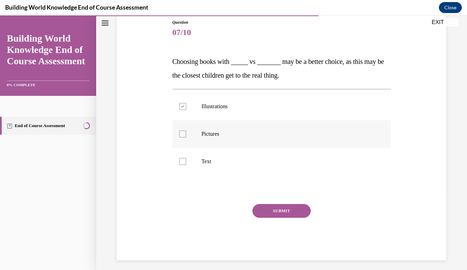
checkbox input "true"
click at [182, 160] on div at bounding box center [182, 161] width 7 height 7
click at [182, 160] on input "Text" at bounding box center [182, 161] width 7 height 7
click at [184, 162] on div at bounding box center [182, 161] width 7 height 7
click at [184, 162] on input "Text" at bounding box center [182, 161] width 7 height 7
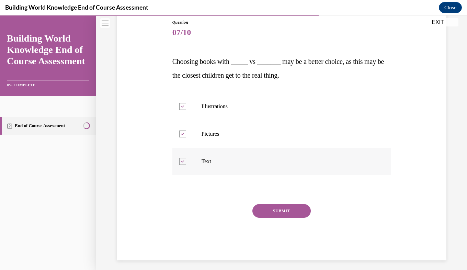
checkbox input "false"
click at [161, 148] on div "Question 07/10 Choosing books with _____ vs _______ may be a better choice, as …" at bounding box center [281, 130] width 333 height 262
click at [261, 216] on button "SUBMIT" at bounding box center [281, 211] width 58 height 14
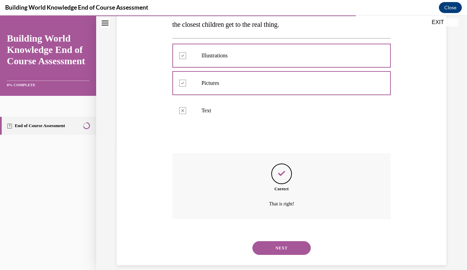
scroll to position [136, 0]
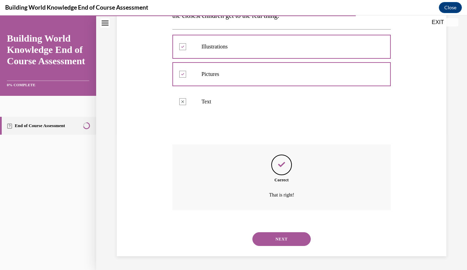
click at [276, 240] on button "NEXT" at bounding box center [281, 239] width 58 height 14
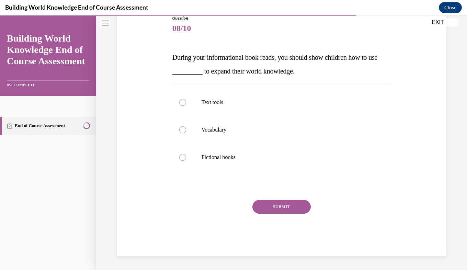
scroll to position [76, 0]
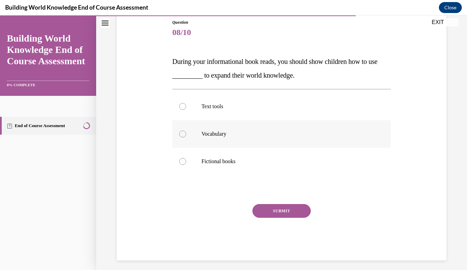
click at [211, 128] on label "Vocabulary" at bounding box center [281, 133] width 219 height 27
click at [186, 131] on input "Vocabulary" at bounding box center [182, 134] width 7 height 7
radio input "true"
click at [278, 214] on button "SUBMIT" at bounding box center [281, 211] width 58 height 14
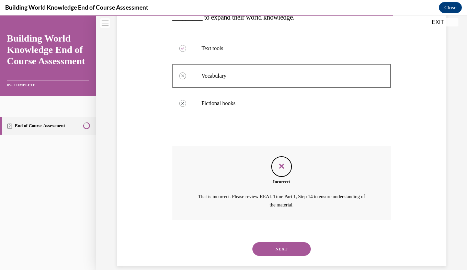
scroll to position [144, 0]
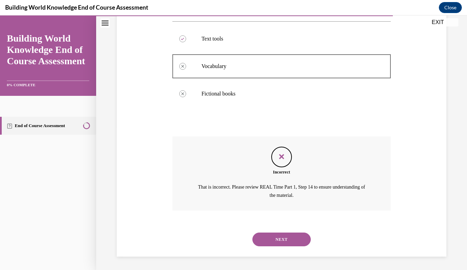
click at [282, 240] on button "NEXT" at bounding box center [281, 240] width 58 height 14
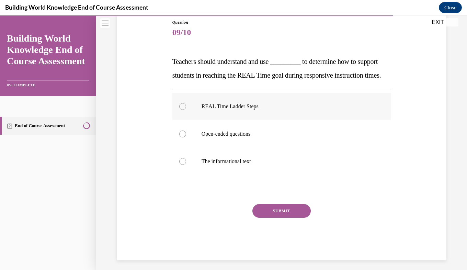
drag, startPoint x: 232, startPoint y: 117, endPoint x: 200, endPoint y: 123, distance: 32.5
click at [200, 120] on label "REAL Time Ladder Steps" at bounding box center [281, 106] width 219 height 27
click at [186, 110] on input "REAL Time Ladder Steps" at bounding box center [182, 106] width 7 height 7
radio input "true"
click at [278, 218] on button "SUBMIT" at bounding box center [281, 211] width 58 height 14
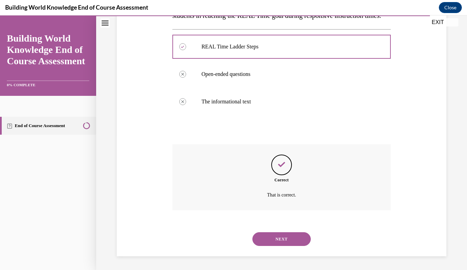
scroll to position [150, 0]
click at [281, 238] on button "NEXT" at bounding box center [281, 239] width 58 height 14
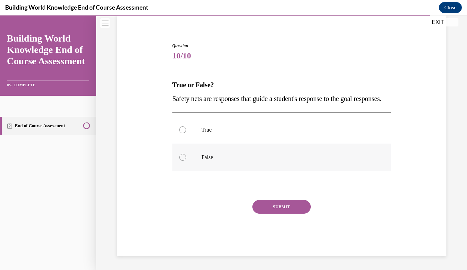
click at [181, 161] on label "False" at bounding box center [281, 157] width 219 height 27
click at [181, 161] on input "False" at bounding box center [182, 157] width 7 height 7
radio input "true"
click at [263, 207] on button "SUBMIT" at bounding box center [281, 207] width 58 height 14
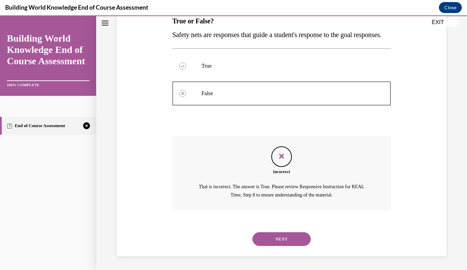
scroll to position [130, 0]
click at [286, 244] on button "NEXT" at bounding box center [281, 239] width 58 height 14
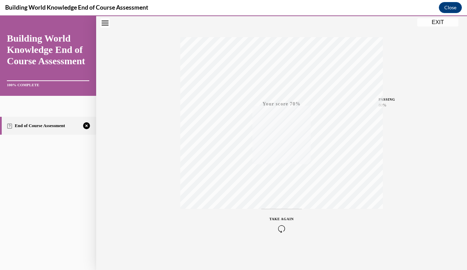
scroll to position [98, 0]
click at [279, 228] on icon "button" at bounding box center [282, 228] width 24 height 8
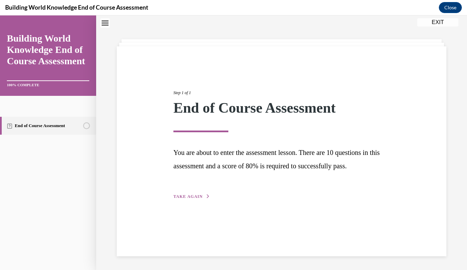
scroll to position [22, 0]
click at [203, 190] on div "Step 1 of 1 End of Course Assessment You are about to enter the assessment less…" at bounding box center [281, 137] width 227 height 126
click at [199, 194] on button "TAKE AGAIN" at bounding box center [191, 196] width 37 height 6
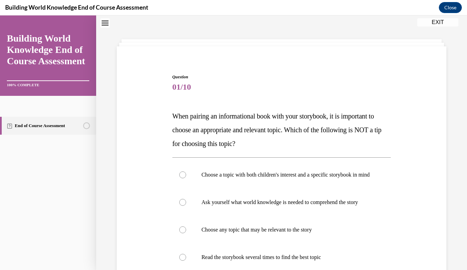
click at [387, 127] on div "Question 01/10 When pairing an informational book with your storybook, it is im…" at bounding box center [282, 238] width 222 height 348
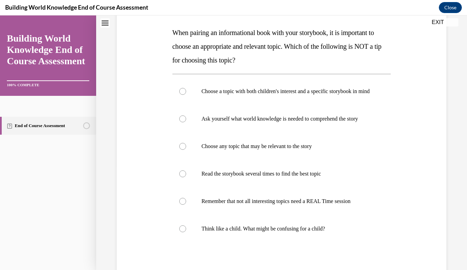
scroll to position [104, 0]
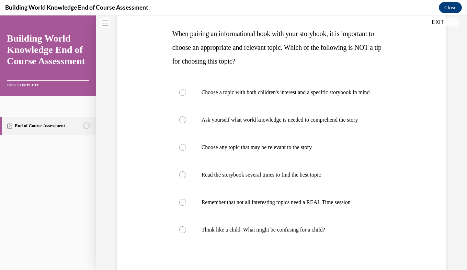
click at [451, 166] on div "Question 01/10 When pairing an informational book with your storybook, it is im…" at bounding box center [281, 137] width 371 height 409
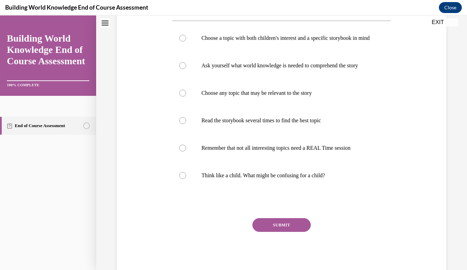
scroll to position [159, 0]
click at [269, 106] on label "Choose any topic that may be relevant to the story" at bounding box center [281, 92] width 219 height 27
click at [186, 96] on input "Choose any topic that may be relevant to the story" at bounding box center [182, 92] width 7 height 7
radio input "true"
click at [274, 231] on button "SUBMIT" at bounding box center [281, 224] width 58 height 14
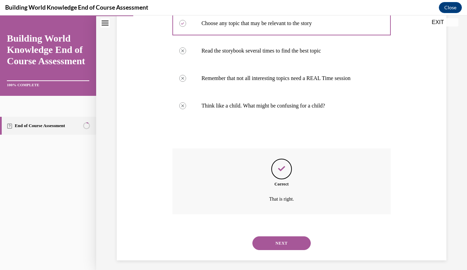
scroll to position [246, 0]
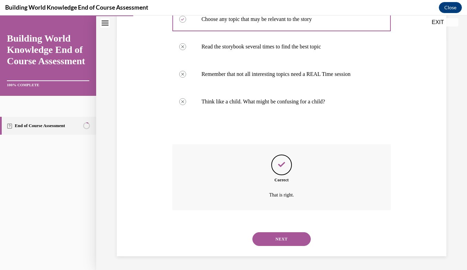
click at [274, 238] on button "NEXT" at bounding box center [281, 239] width 58 height 14
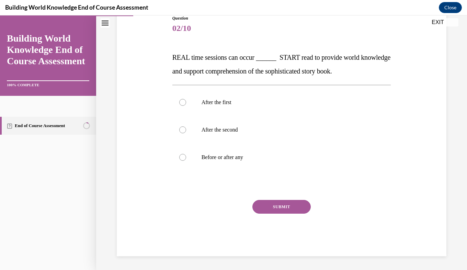
scroll to position [76, 0]
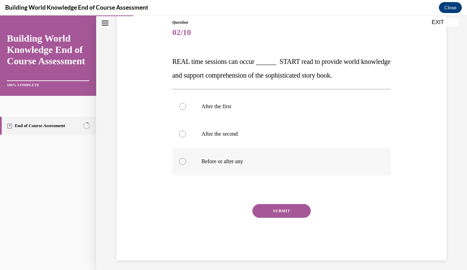
click at [233, 161] on p "Before or after any" at bounding box center [288, 161] width 172 height 7
click at [186, 161] on input "Before or after any" at bounding box center [182, 161] width 7 height 7
radio input "true"
click at [269, 216] on button "SUBMIT" at bounding box center [281, 211] width 58 height 14
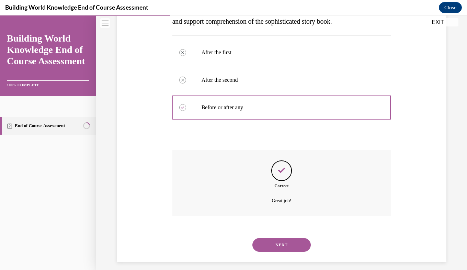
scroll to position [136, 0]
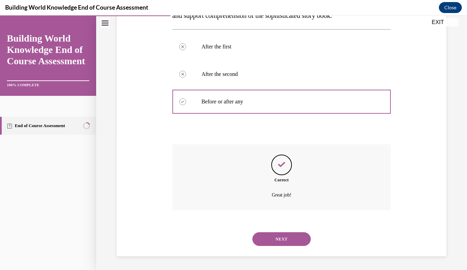
click at [271, 237] on button "NEXT" at bounding box center [281, 239] width 58 height 14
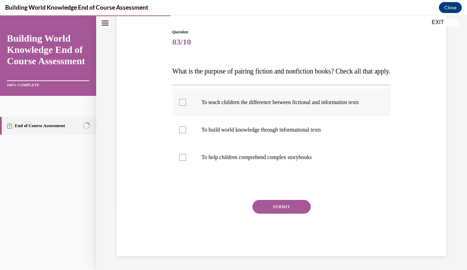
click at [177, 111] on label "To teach children the difference between fictional and information texts" at bounding box center [281, 102] width 219 height 27
click at [179, 106] on input "To teach children the difference between fictional and information texts" at bounding box center [182, 102] width 7 height 7
checkbox input "true"
click at [187, 144] on label "To build world knowledge through informational texts" at bounding box center [281, 129] width 219 height 27
click at [186, 133] on input "To build world knowledge through informational texts" at bounding box center [182, 129] width 7 height 7
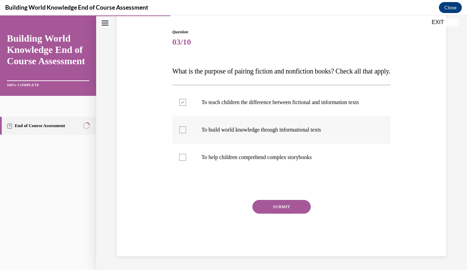
checkbox input "true"
click at [182, 161] on div at bounding box center [182, 157] width 7 height 7
click at [182, 161] on input "To help children comprehend complex storybooks" at bounding box center [182, 157] width 7 height 7
checkbox input "true"
click at [229, 174] on div "To teach children the difference between fictional and information texts To bui…" at bounding box center [281, 130] width 219 height 90
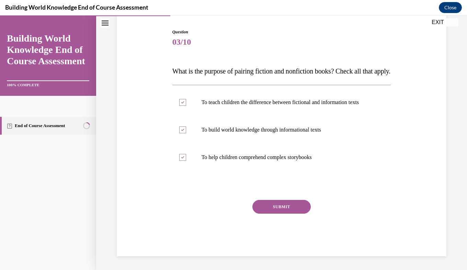
click at [262, 213] on button "SUBMIT" at bounding box center [281, 207] width 58 height 14
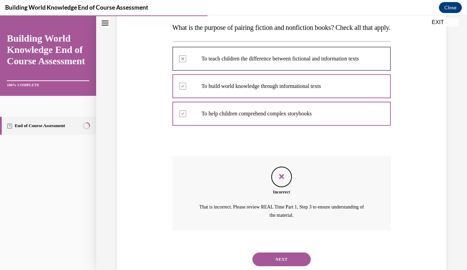
scroll to position [151, 0]
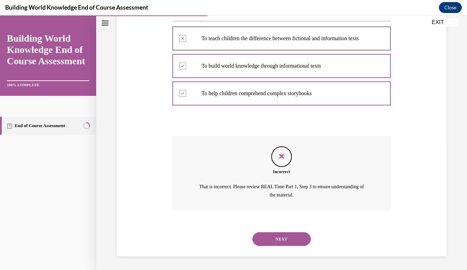
click at [282, 234] on button "NEXT" at bounding box center [281, 239] width 58 height 14
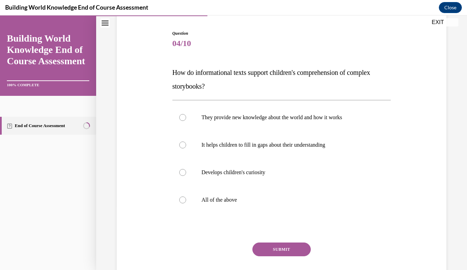
scroll to position [69, 0]
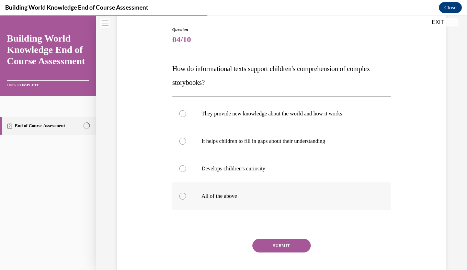
click at [258, 196] on p "All of the above" at bounding box center [288, 196] width 172 height 7
click at [186, 196] on input "All of the above" at bounding box center [182, 196] width 7 height 7
radio input "true"
click at [279, 248] on button "SUBMIT" at bounding box center [281, 246] width 58 height 14
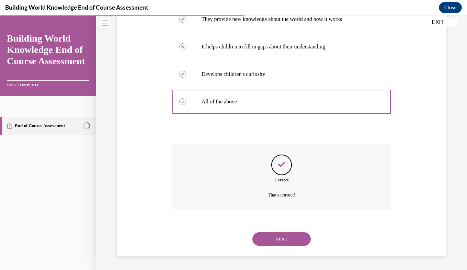
click at [281, 239] on button "NEXT" at bounding box center [281, 239] width 58 height 14
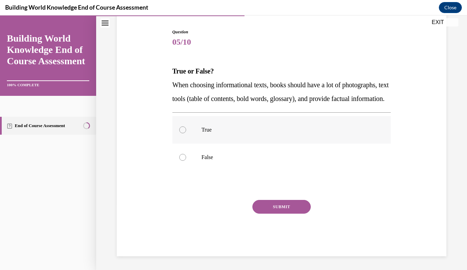
click at [249, 124] on label "True" at bounding box center [281, 129] width 219 height 27
click at [186, 126] on input "True" at bounding box center [182, 129] width 7 height 7
radio input "true"
click at [278, 207] on button "SUBMIT" at bounding box center [281, 207] width 58 height 14
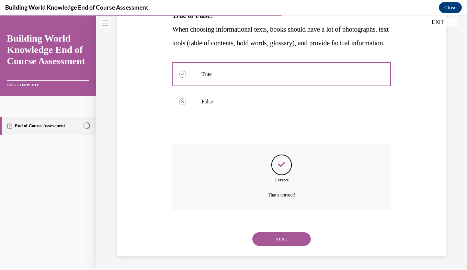
scroll to position [136, 0]
click at [282, 239] on button "NEXT" at bounding box center [281, 239] width 58 height 14
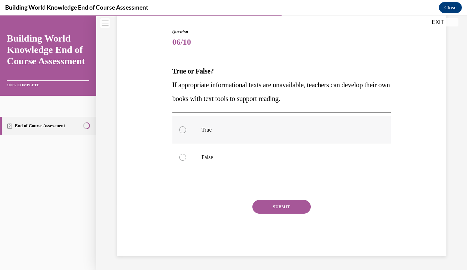
click at [202, 129] on p "True" at bounding box center [288, 129] width 172 height 7
click at [186, 129] on input "True" at bounding box center [182, 129] width 7 height 7
radio input "true"
click at [279, 201] on button "SUBMIT" at bounding box center [281, 207] width 58 height 14
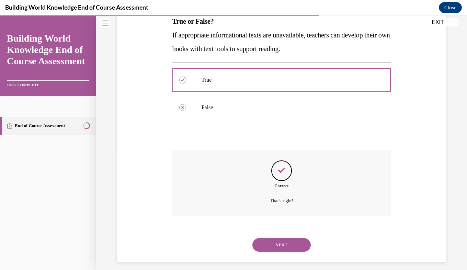
scroll to position [122, 0]
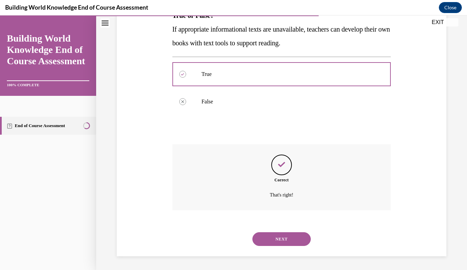
drag, startPoint x: 281, startPoint y: 234, endPoint x: 274, endPoint y: 241, distance: 10.2
click at [274, 241] on button "NEXT" at bounding box center [281, 239] width 58 height 14
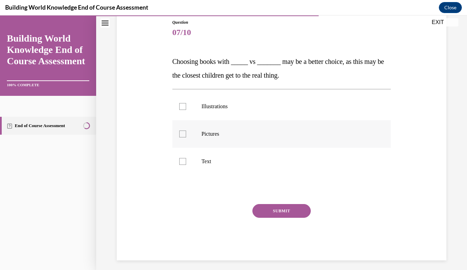
click at [203, 132] on p "Pictures" at bounding box center [288, 134] width 172 height 7
click at [186, 132] on input "Pictures" at bounding box center [182, 134] width 7 height 7
checkbox input "true"
click at [193, 161] on label "Text" at bounding box center [281, 161] width 219 height 27
click at [186, 161] on input "Text" at bounding box center [182, 161] width 7 height 7
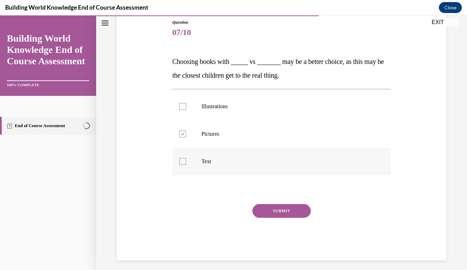
checkbox input "true"
click at [283, 217] on button "SUBMIT" at bounding box center [281, 211] width 58 height 14
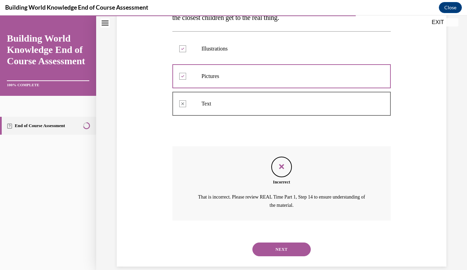
scroll to position [144, 0]
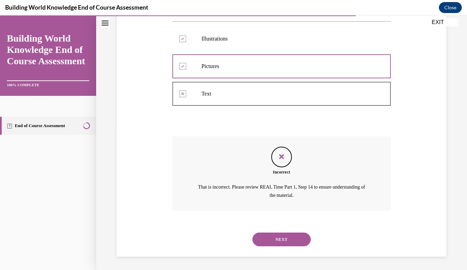
drag, startPoint x: 462, startPoint y: 155, endPoint x: 463, endPoint y: 123, distance: 32.0
click at [462, 123] on div "Home Question 06/10 True or False? If appropriate informational texts are unava…" at bounding box center [281, 142] width 371 height 255
click at [278, 238] on button "NEXT" at bounding box center [281, 240] width 58 height 14
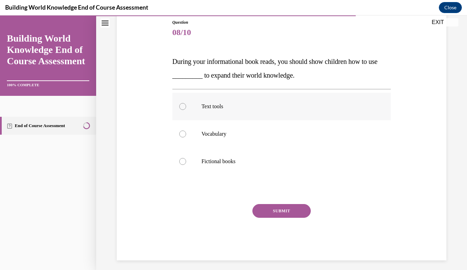
click at [195, 112] on label "Text tools" at bounding box center [281, 106] width 219 height 27
click at [186, 110] on input "Text tools" at bounding box center [182, 106] width 7 height 7
radio input "true"
click at [262, 209] on button "SUBMIT" at bounding box center [281, 211] width 58 height 14
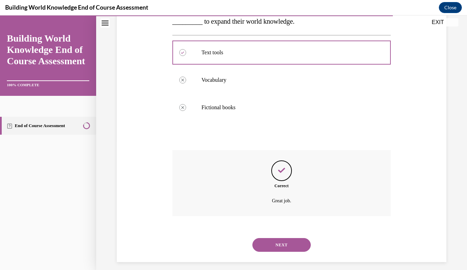
scroll to position [136, 0]
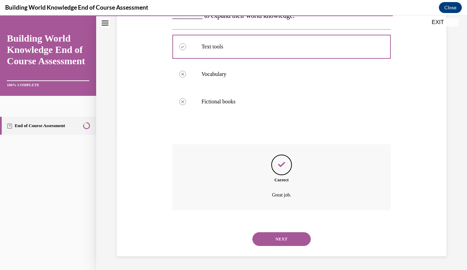
click at [271, 244] on button "NEXT" at bounding box center [281, 239] width 58 height 14
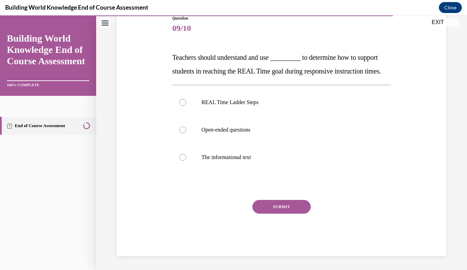
scroll to position [76, 0]
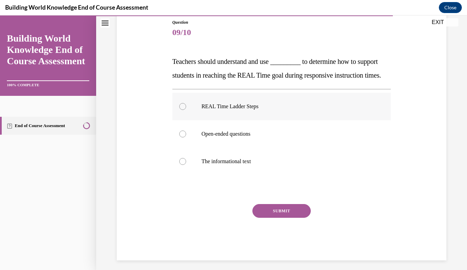
click at [250, 120] on label "REAL Time Ladder Steps" at bounding box center [281, 106] width 219 height 27
click at [186, 110] on input "REAL Time Ladder Steps" at bounding box center [182, 106] width 7 height 7
radio input "true"
click at [272, 218] on button "SUBMIT" at bounding box center [281, 211] width 58 height 14
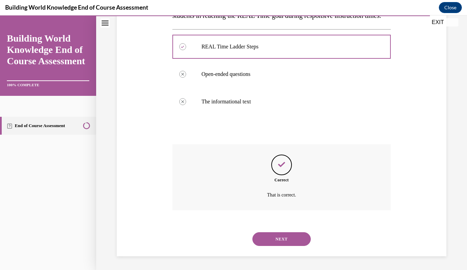
scroll to position [150, 0]
click at [280, 241] on button "NEXT" at bounding box center [281, 239] width 58 height 14
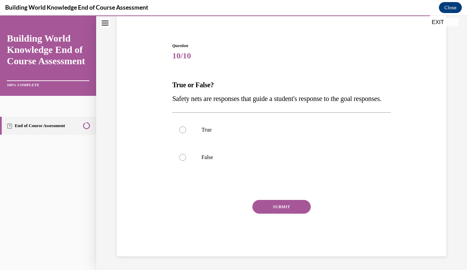
scroll to position [67, 0]
click at [210, 136] on label "True" at bounding box center [281, 129] width 219 height 27
click at [186, 133] on input "True" at bounding box center [182, 129] width 7 height 7
radio input "true"
click at [279, 209] on button "SUBMIT" at bounding box center [281, 207] width 58 height 14
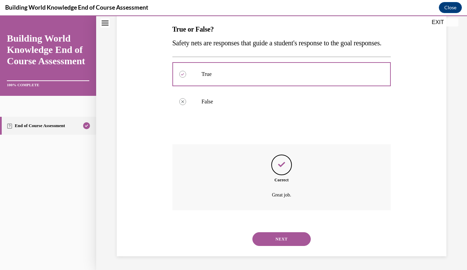
scroll to position [122, 0]
click at [272, 240] on button "NEXT" at bounding box center [281, 239] width 58 height 14
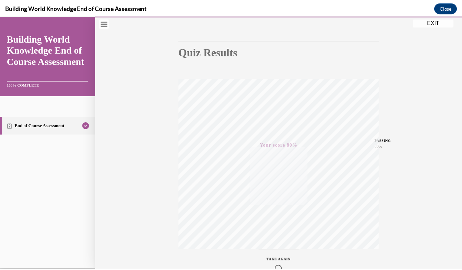
scroll to position [98, 0]
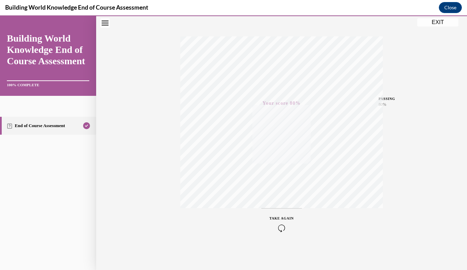
click at [431, 22] on button "EXIT" at bounding box center [437, 22] width 41 height 8
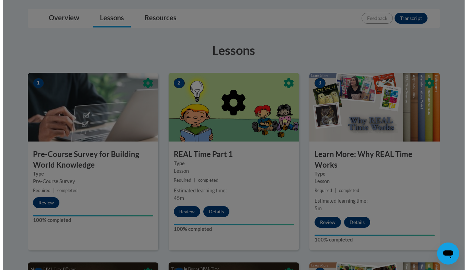
scroll to position [109, 0]
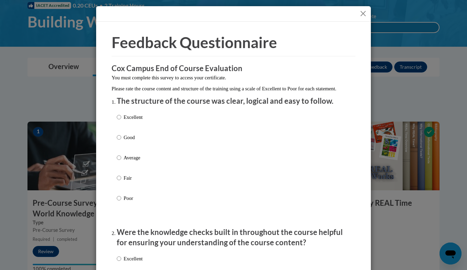
click at [136, 121] on p "Excellent" at bounding box center [133, 117] width 19 height 8
click at [121, 121] on input "Excellent" at bounding box center [119, 117] width 4 height 8
radio input "true"
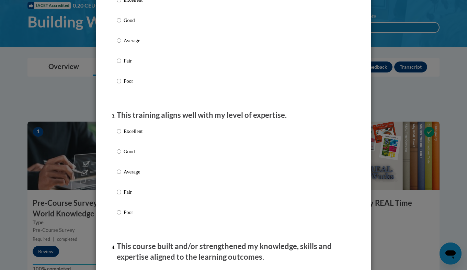
scroll to position [258, 0]
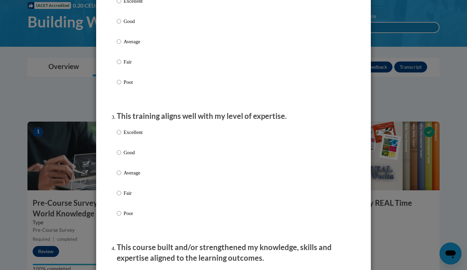
click at [127, 5] on p "Excellent" at bounding box center [133, 1] width 19 height 8
click at [121, 5] on input "Excellent" at bounding box center [119, 1] width 4 height 8
radio input "true"
click at [125, 131] on li "This training aligns well with my level of expertise. Excellent Good Average Fa…" at bounding box center [234, 174] width 234 height 126
click at [127, 136] on p "Excellent" at bounding box center [133, 132] width 19 height 8
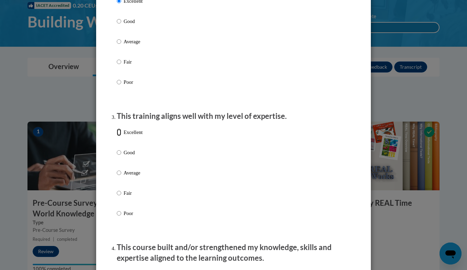
click at [121, 136] on input "Excellent" at bounding box center [119, 132] width 4 height 8
radio input "true"
click at [163, 106] on div "Excellent Good Average Fair Poor" at bounding box center [234, 50] width 234 height 112
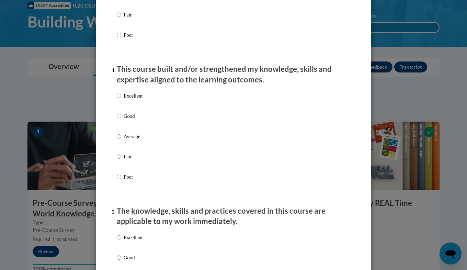
scroll to position [436, 0]
click at [135, 99] on p "Excellent" at bounding box center [133, 96] width 19 height 8
click at [121, 99] on input "Excellent" at bounding box center [119, 96] width 4 height 8
radio input "true"
click at [207, 144] on div "Excellent Good Average Fair Poor" at bounding box center [234, 144] width 234 height 112
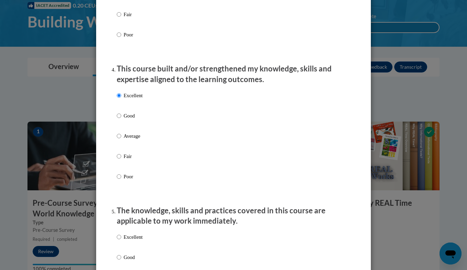
click at [128, 241] on p "Excellent" at bounding box center [133, 237] width 19 height 8
click at [121, 241] on input "Excellent" at bounding box center [119, 237] width 4 height 8
radio input "true"
click at [157, 221] on p "The knowledge, skills and practices covered in this course are applicable to my…" at bounding box center [234, 215] width 234 height 21
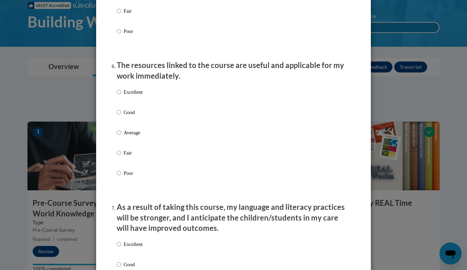
scroll to position [739, 0]
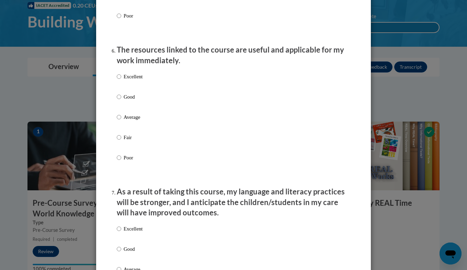
click at [124, 80] on p "Excellent" at bounding box center [133, 77] width 19 height 8
click at [121, 80] on input "Excellent" at bounding box center [119, 77] width 4 height 8
radio input "true"
click at [118, 233] on input "Excellent" at bounding box center [119, 229] width 4 height 8
radio input "true"
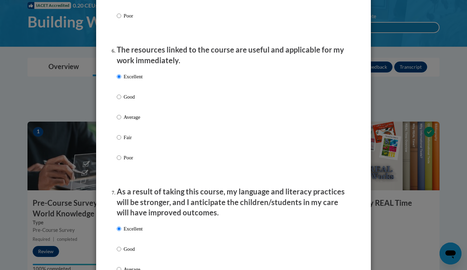
click at [190, 205] on p "As a result of taking this course, my language and literacy practices will be s…" at bounding box center [234, 203] width 234 height 32
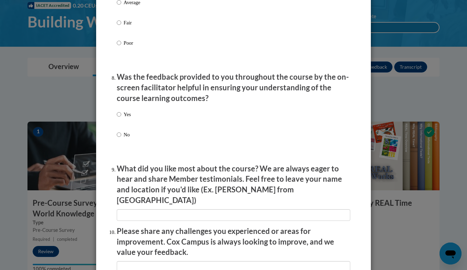
scroll to position [1013, 0]
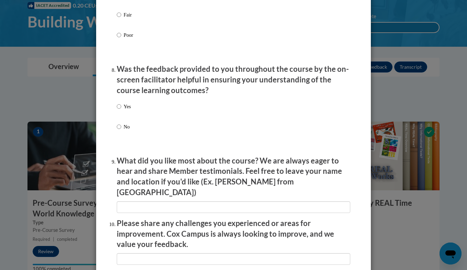
click at [126, 110] on p "Yes" at bounding box center [127, 107] width 7 height 8
click at [121, 110] on input "Yes" at bounding box center [119, 107] width 4 height 8
radio input "true"
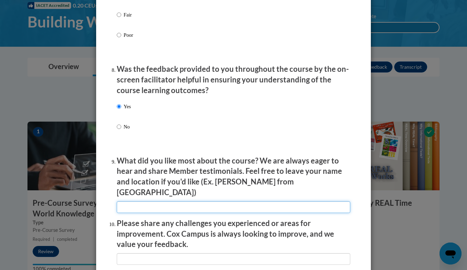
click at [127, 204] on input "textbox" at bounding box center [234, 207] width 234 height 12
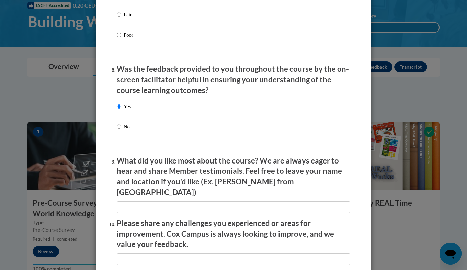
click at [124, 218] on p "Please share any challenges you experienced or areas for improvement. Cox Campu…" at bounding box center [234, 234] width 234 height 32
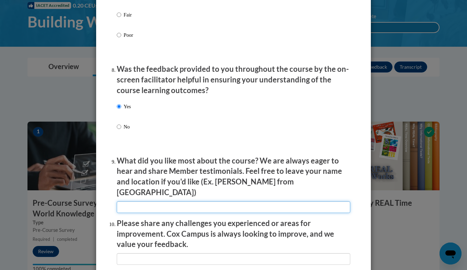
click at [126, 201] on input "textbox" at bounding box center [234, 207] width 234 height 12
click at [162, 201] on input "textbox" at bounding box center [234, 207] width 234 height 12
type input "Real Time"
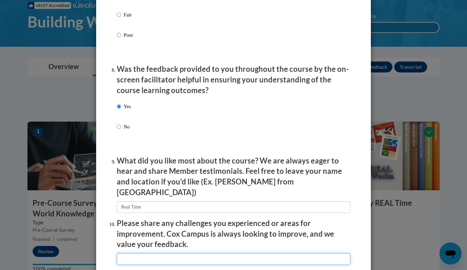
click at [165, 253] on input "textbox" at bounding box center [234, 259] width 234 height 12
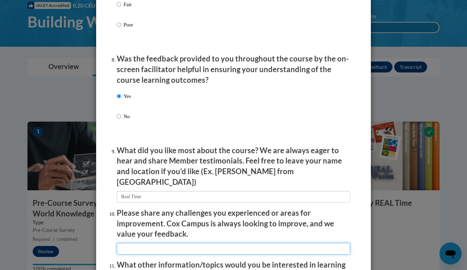
drag, startPoint x: 154, startPoint y: 267, endPoint x: 146, endPoint y: 243, distance: 25.4
click at [146, 243] on input "textbox" at bounding box center [234, 249] width 234 height 12
type input "How to show more picture"
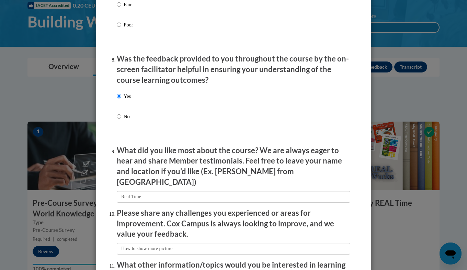
click at [159, 213] on p "Please share any challenges you experienced or areas for improvement. Cox Campu…" at bounding box center [234, 224] width 234 height 32
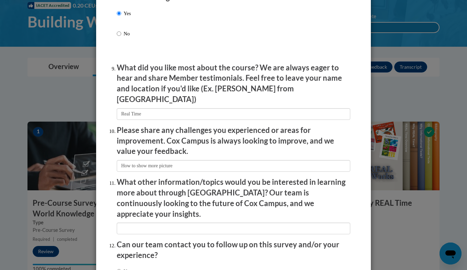
scroll to position [1159, 0]
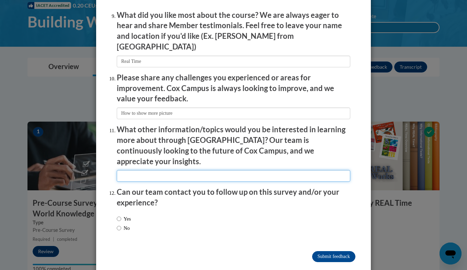
click at [173, 170] on input "textbox" at bounding box center [234, 176] width 234 height 12
type input "N/A"
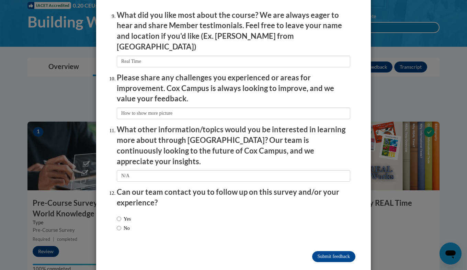
click at [121, 221] on div "Yes No" at bounding box center [234, 225] width 234 height 26
click at [127, 215] on label "Yes" at bounding box center [124, 219] width 14 height 8
click at [121, 215] on input "Yes" at bounding box center [119, 219] width 4 height 8
radio input "true"
click at [328, 251] on input "Submit feedback" at bounding box center [333, 256] width 43 height 11
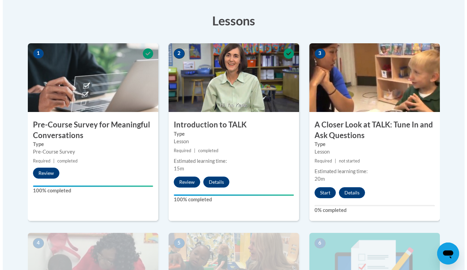
scroll to position [206, 0]
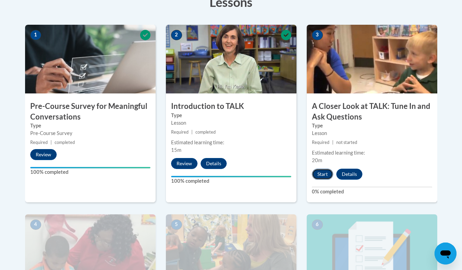
click at [326, 171] on button "Start" at bounding box center [322, 174] width 21 height 11
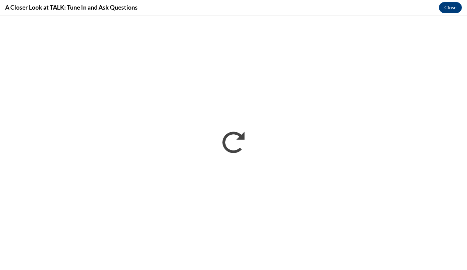
scroll to position [0, 0]
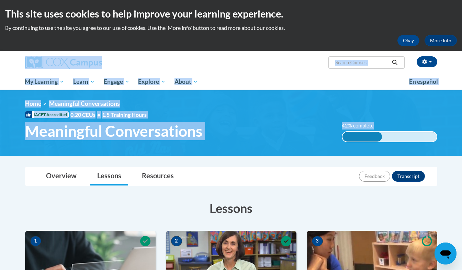
drag, startPoint x: 460, startPoint y: 35, endPoint x: 467, endPoint y: 115, distance: 80.7
click at [462, 115] on html "This site uses cookies to help improve your learning experience. By continuing …" at bounding box center [231, 135] width 462 height 270
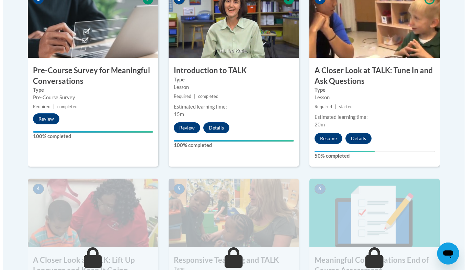
scroll to position [253, 0]
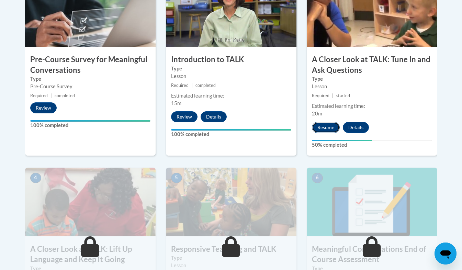
click at [320, 129] on button "Resume" at bounding box center [326, 127] width 28 height 11
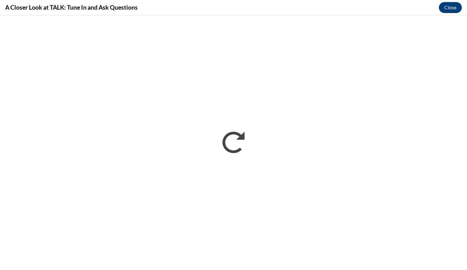
scroll to position [0, 0]
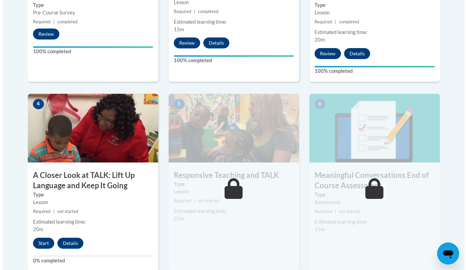
scroll to position [360, 0]
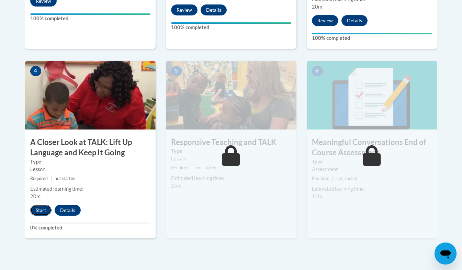
click at [47, 213] on button "Start" at bounding box center [40, 210] width 21 height 11
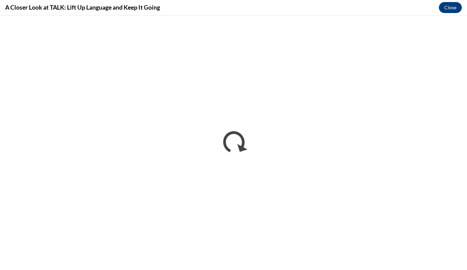
scroll to position [0, 0]
